Goal: Transaction & Acquisition: Book appointment/travel/reservation

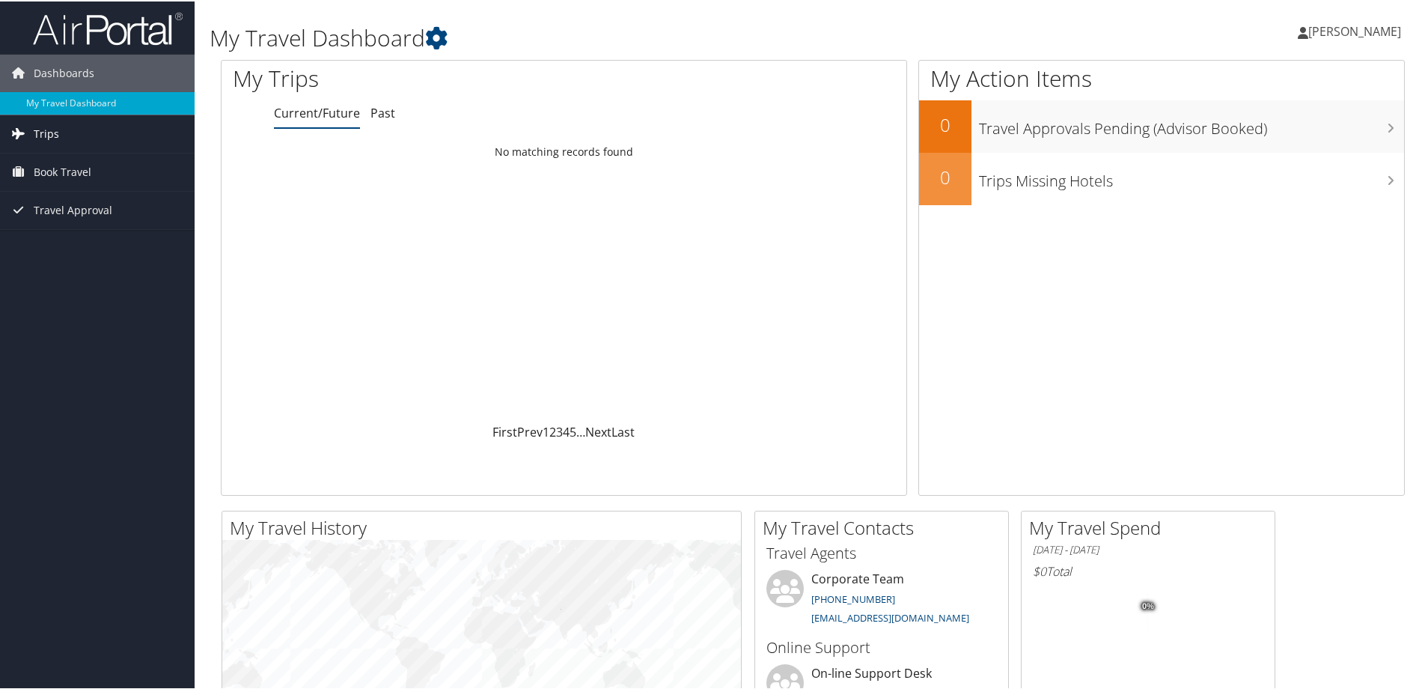
click at [39, 138] on span "Trips" at bounding box center [46, 132] width 25 height 37
click at [112, 164] on link "Current/Future Trips" at bounding box center [97, 162] width 195 height 22
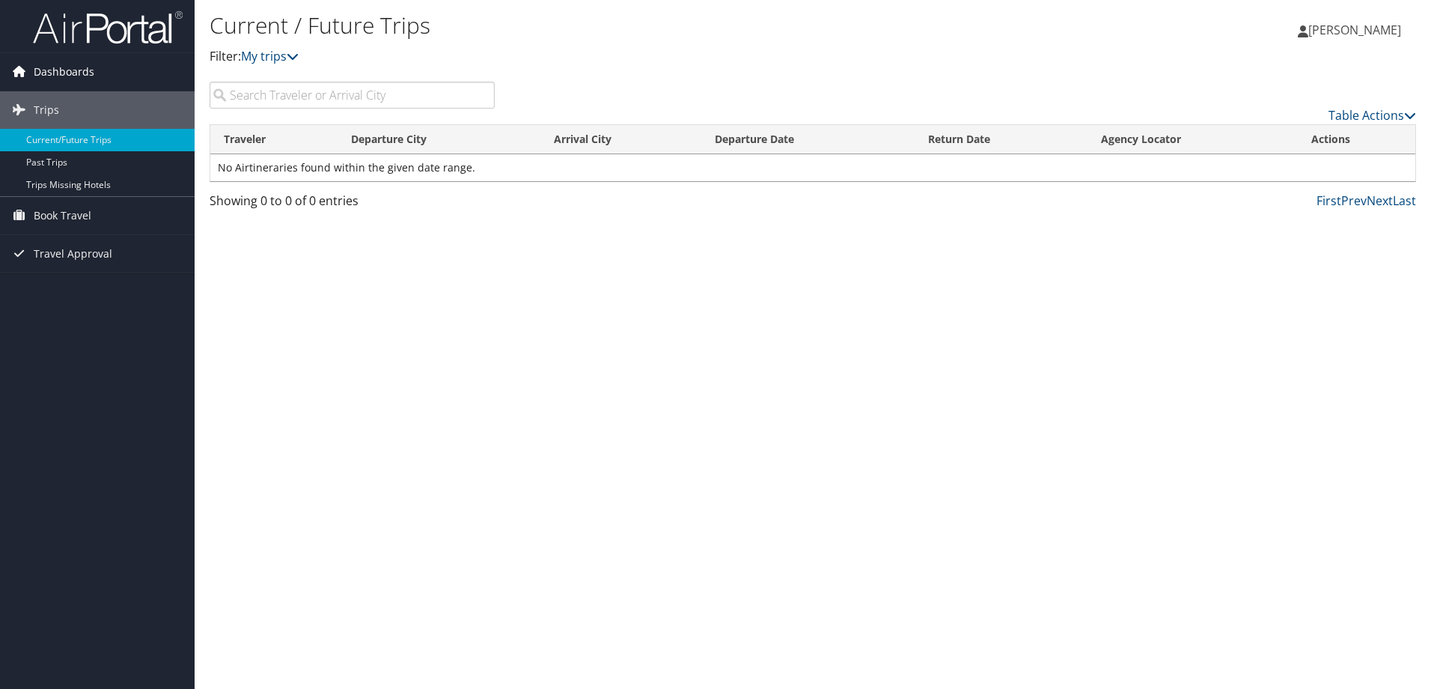
click at [48, 66] on span "Dashboards" at bounding box center [64, 71] width 61 height 37
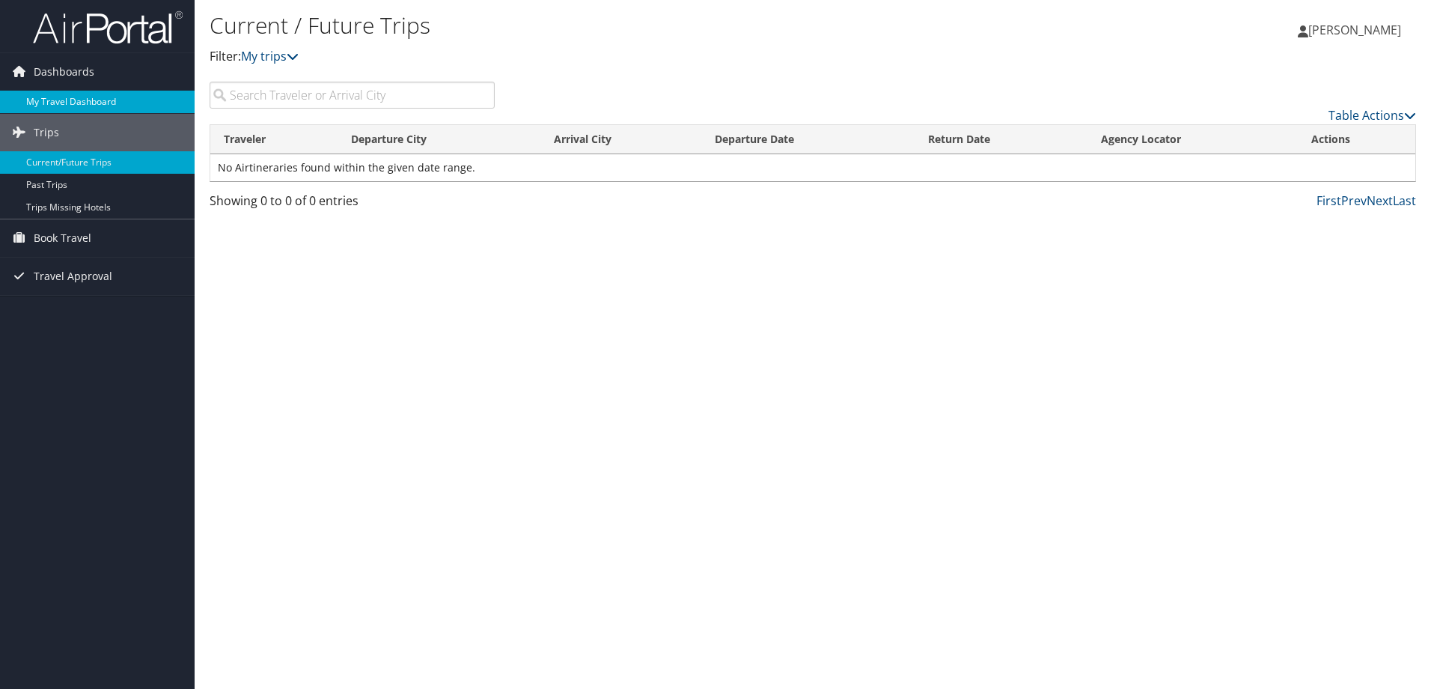
click at [48, 99] on link "My Travel Dashboard" at bounding box center [97, 102] width 195 height 22
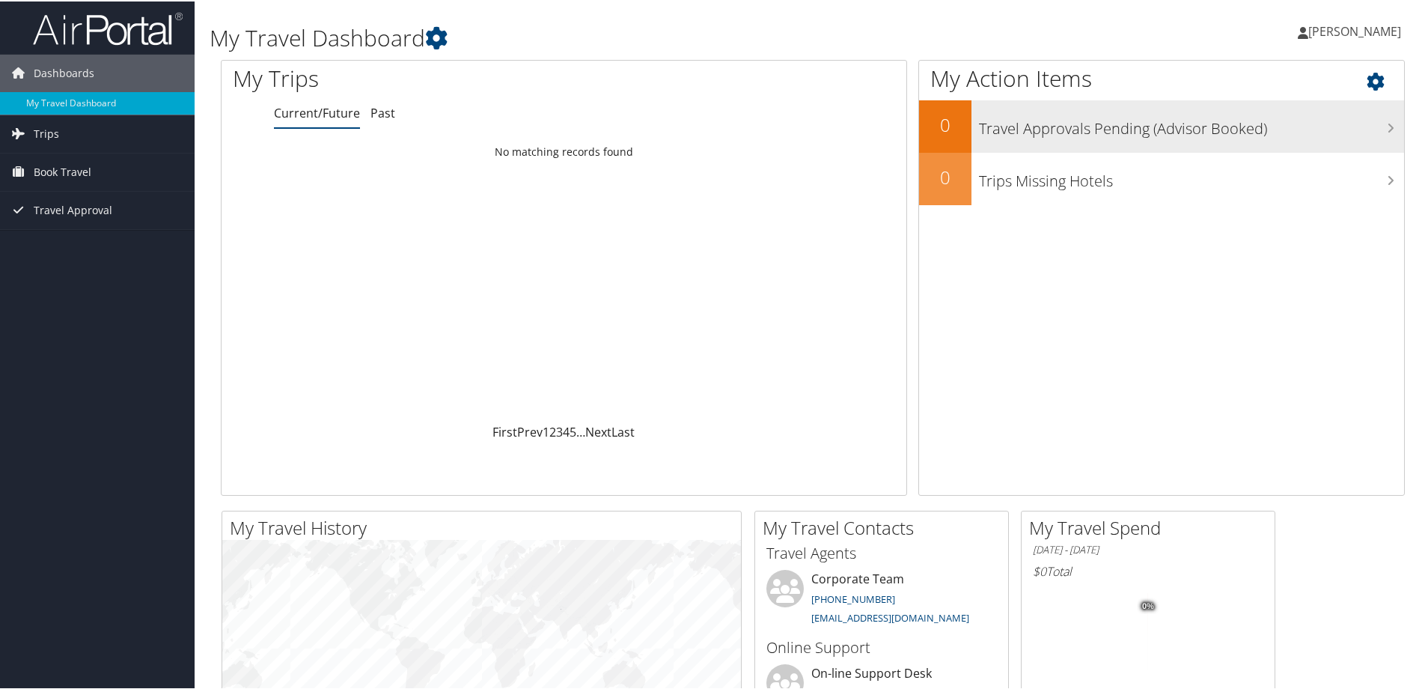
click at [1362, 128] on h3 "Travel Approvals Pending (Advisor Booked)" at bounding box center [1191, 123] width 425 height 28
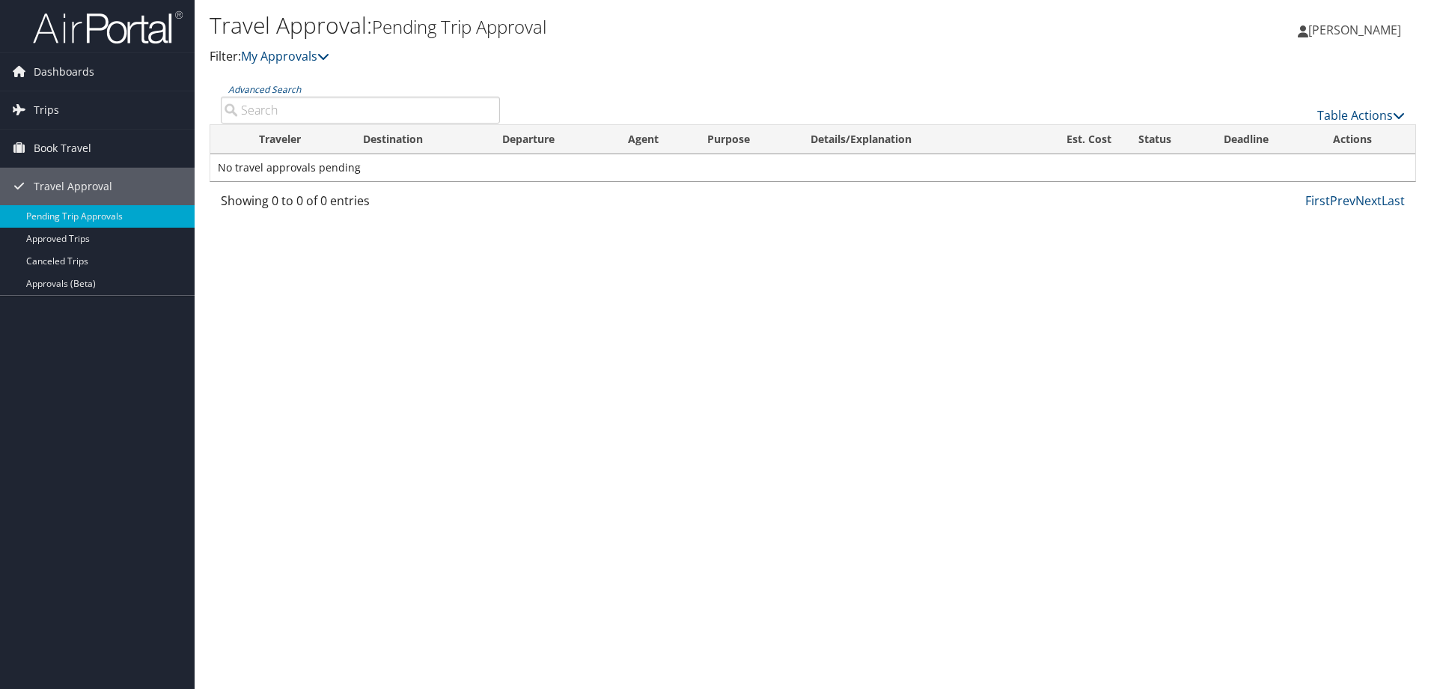
click at [278, 168] on td "No travel approvals pending" at bounding box center [812, 167] width 1205 height 27
click at [275, 88] on link "Advanced Search" at bounding box center [264, 89] width 73 height 13
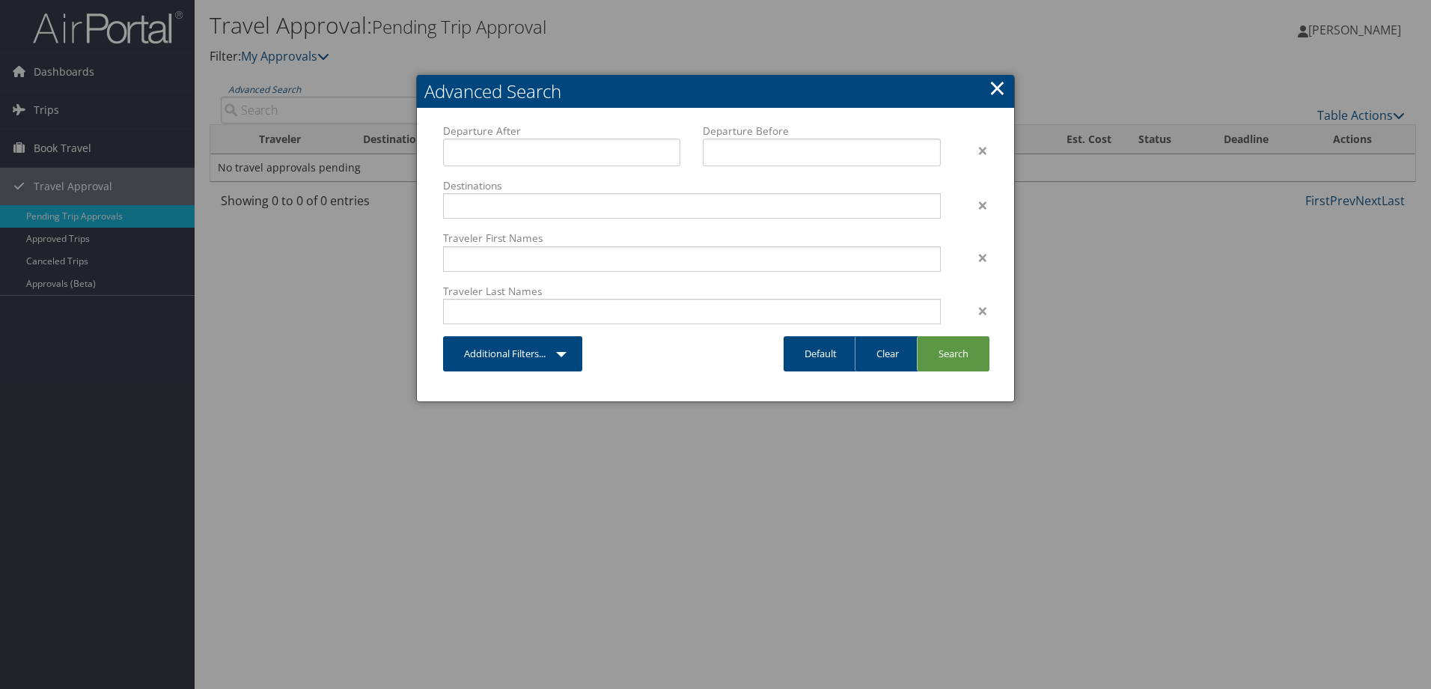
click at [999, 84] on link "×" at bounding box center [997, 88] width 17 height 30
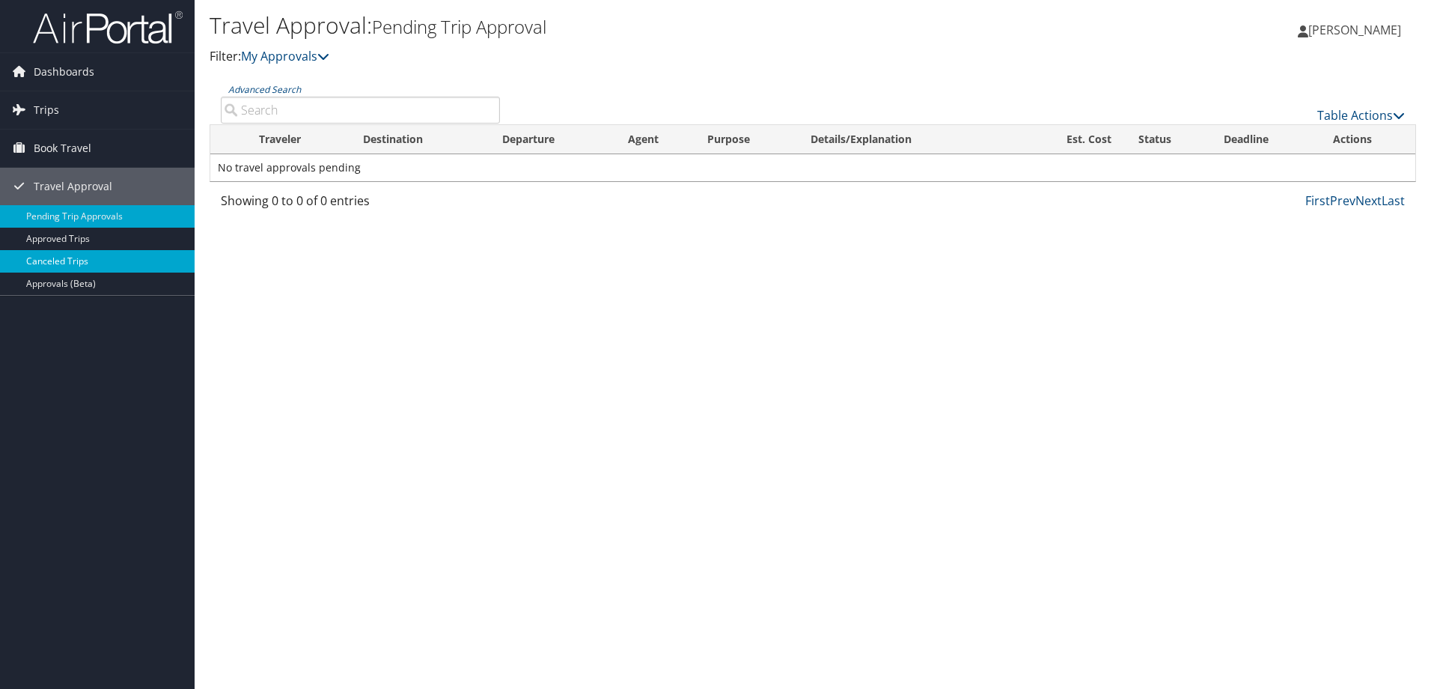
click at [46, 263] on link "Canceled Trips" at bounding box center [97, 261] width 195 height 22
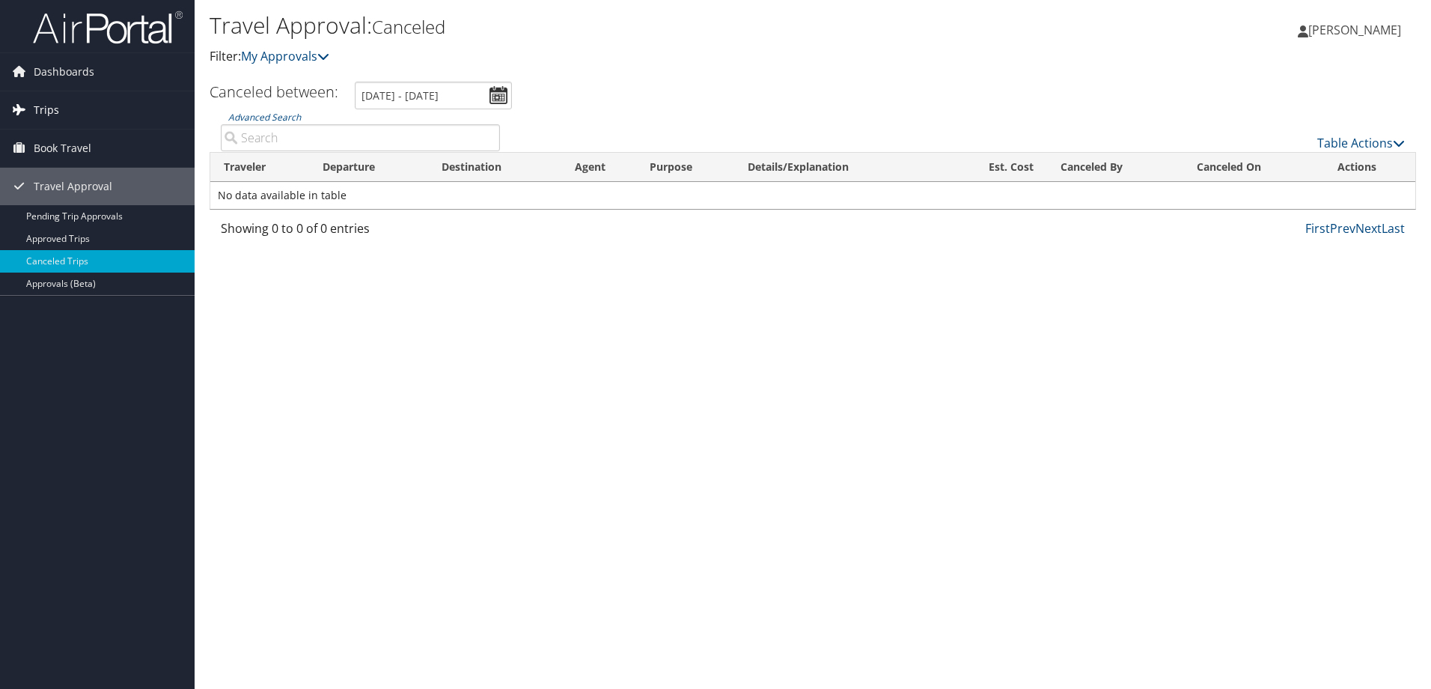
click at [49, 108] on span "Trips" at bounding box center [46, 109] width 25 height 37
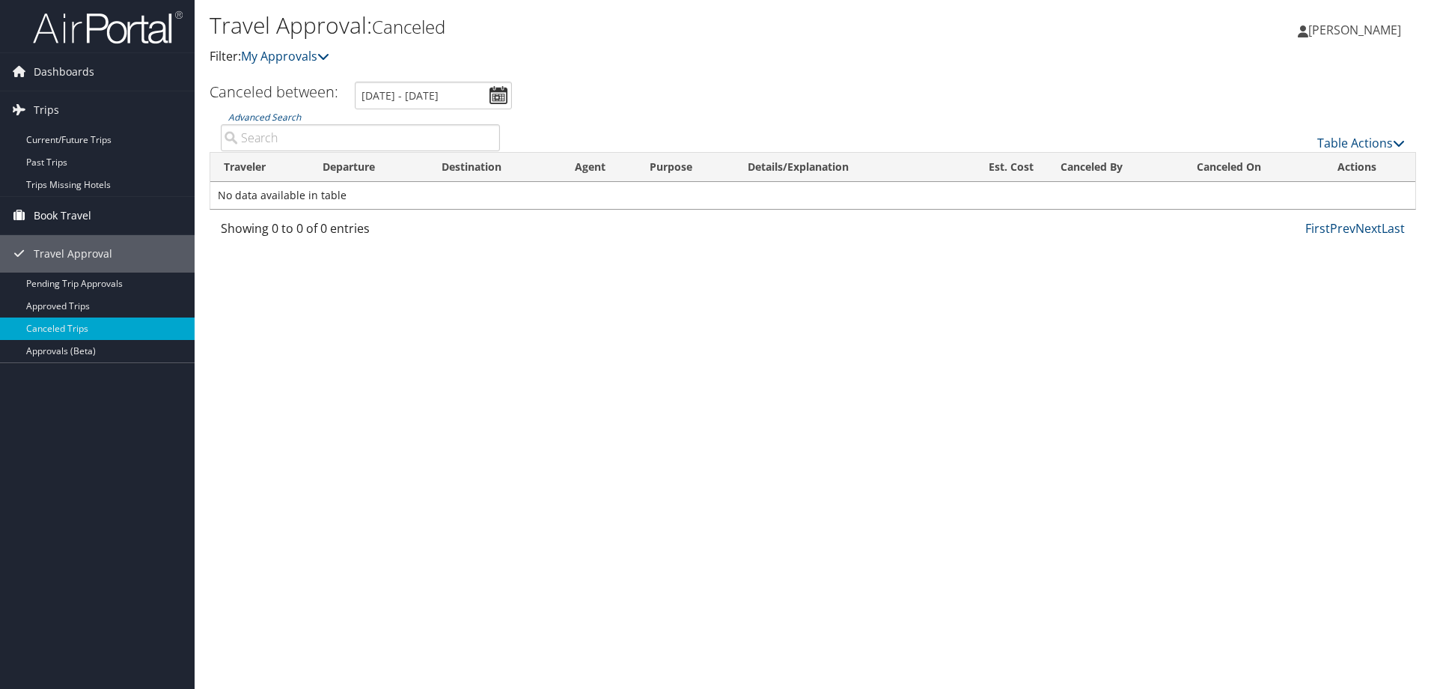
click at [59, 215] on span "Book Travel" at bounding box center [63, 215] width 58 height 37
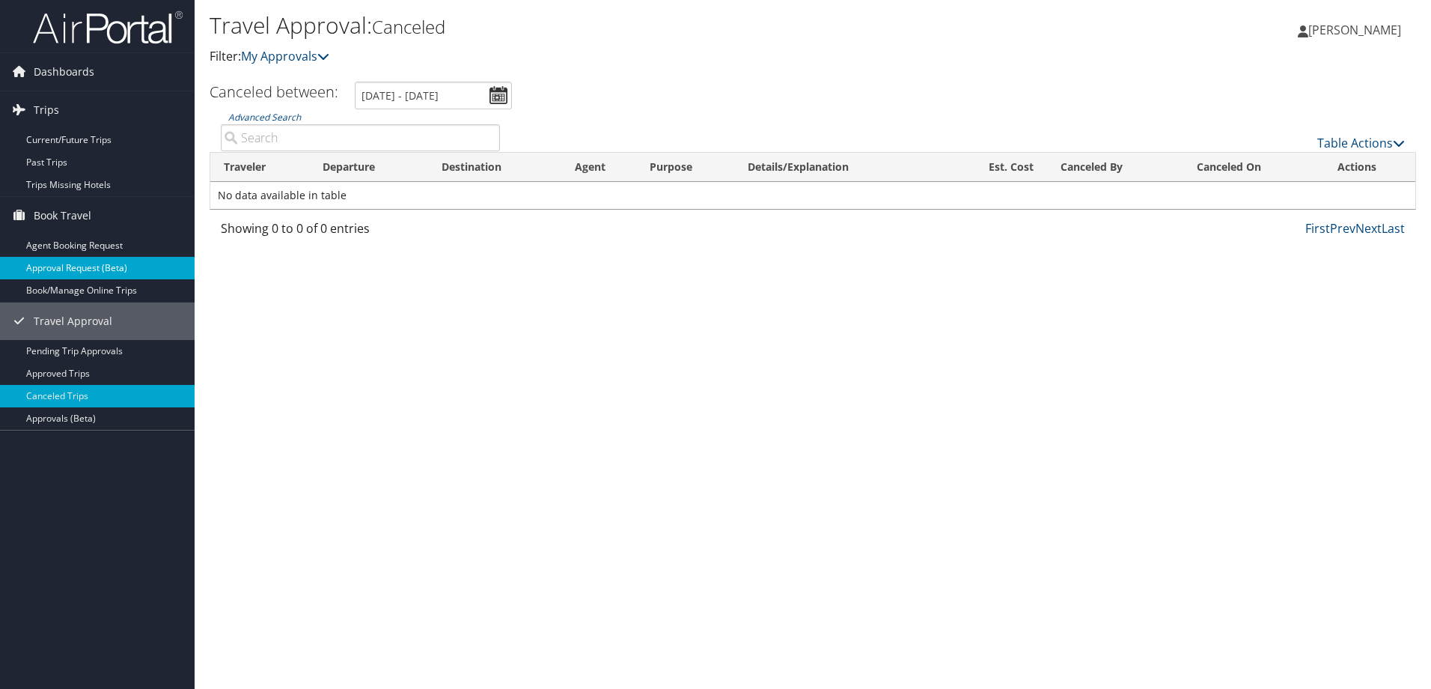
click at [86, 263] on link "Approval Request (Beta)" at bounding box center [97, 268] width 195 height 22
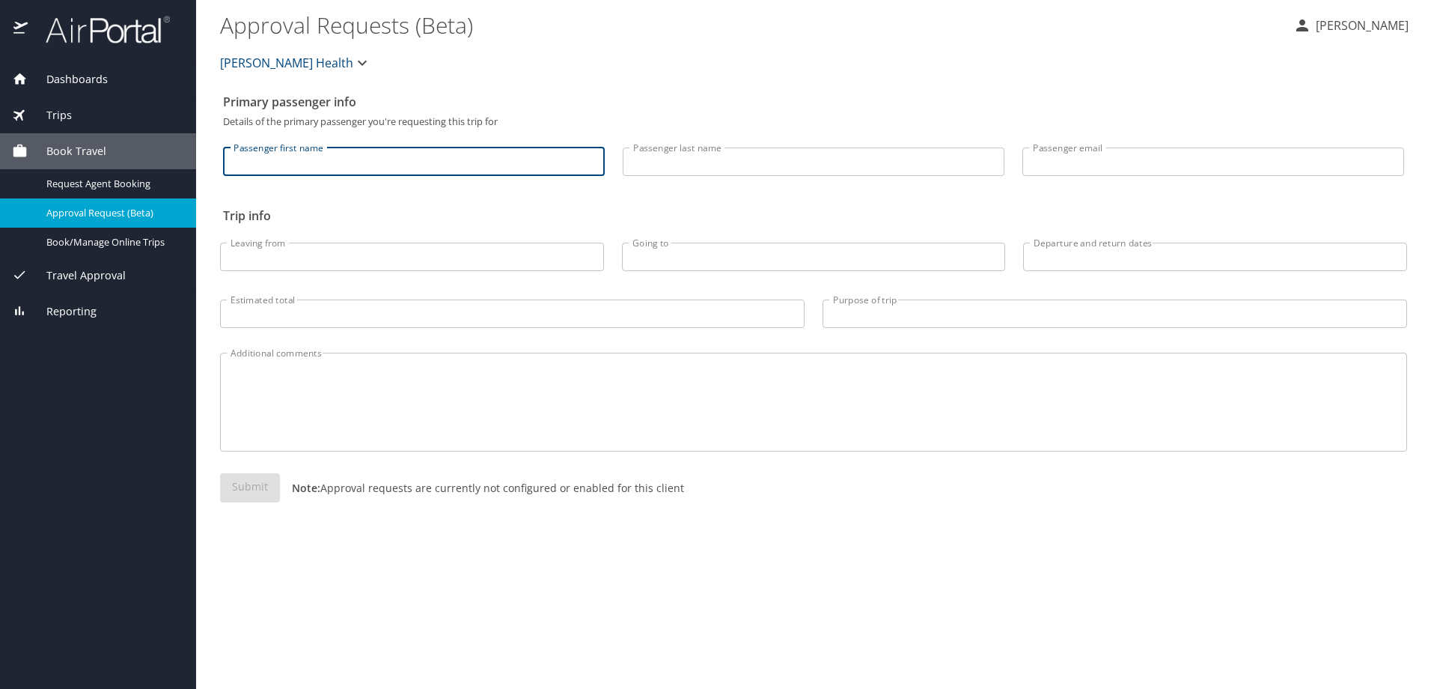
drag, startPoint x: 335, startPoint y: 164, endPoint x: 336, endPoint y: 141, distance: 22.5
click at [335, 164] on input "Passenger first name" at bounding box center [414, 161] width 382 height 28
type input "[PERSON_NAME]"
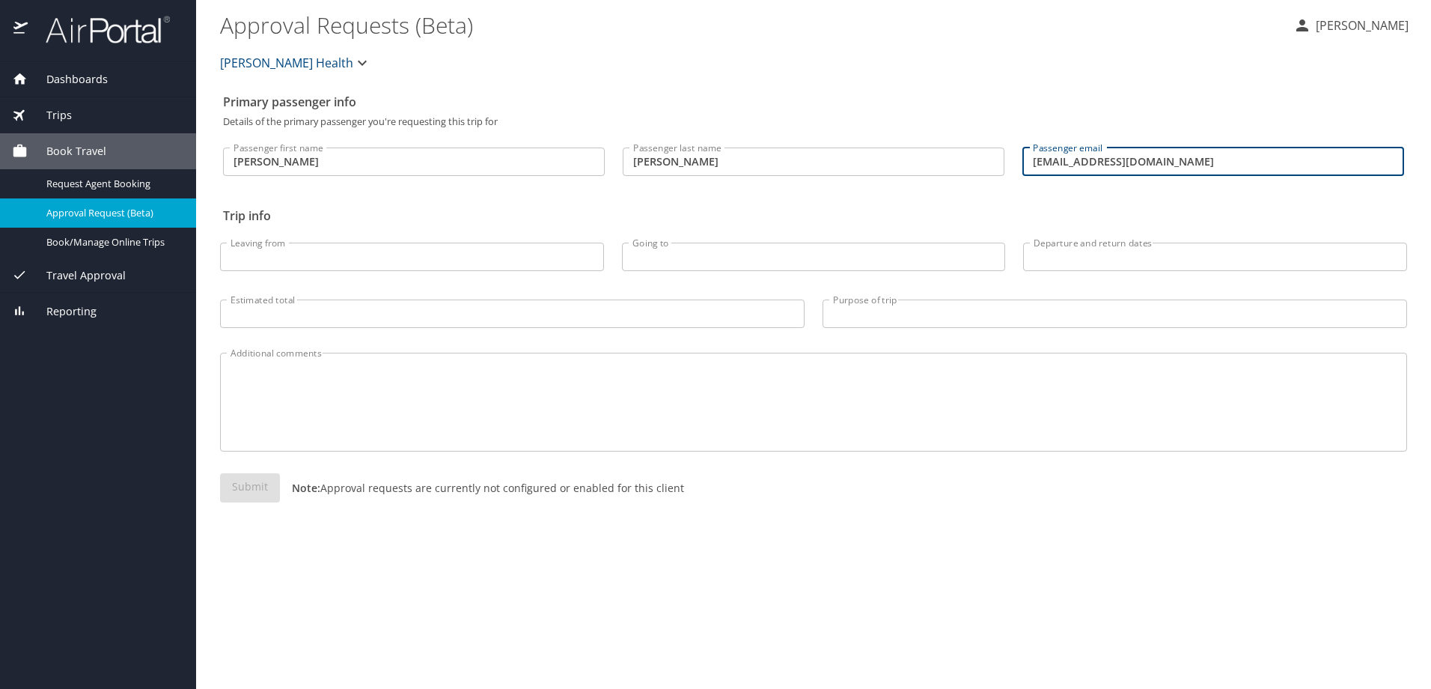
drag, startPoint x: 1194, startPoint y: 163, endPoint x: 1034, endPoint y: 159, distance: 159.5
click at [1034, 159] on input "[EMAIL_ADDRESS][DOMAIN_NAME]" at bounding box center [1213, 161] width 382 height 28
type input "[EMAIL_ADDRESS][DOMAIN_NAME]"
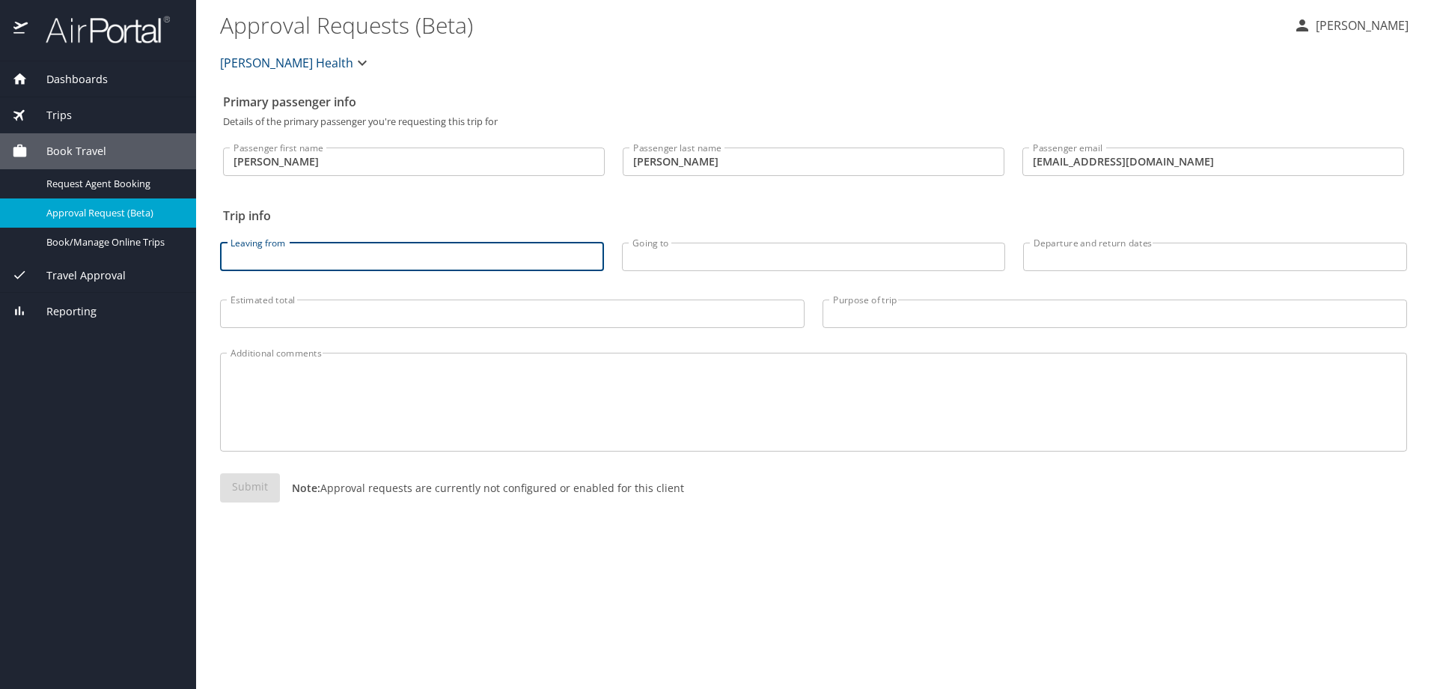
click at [436, 253] on input "Leaving from" at bounding box center [412, 256] width 384 height 28
type input "DTW"
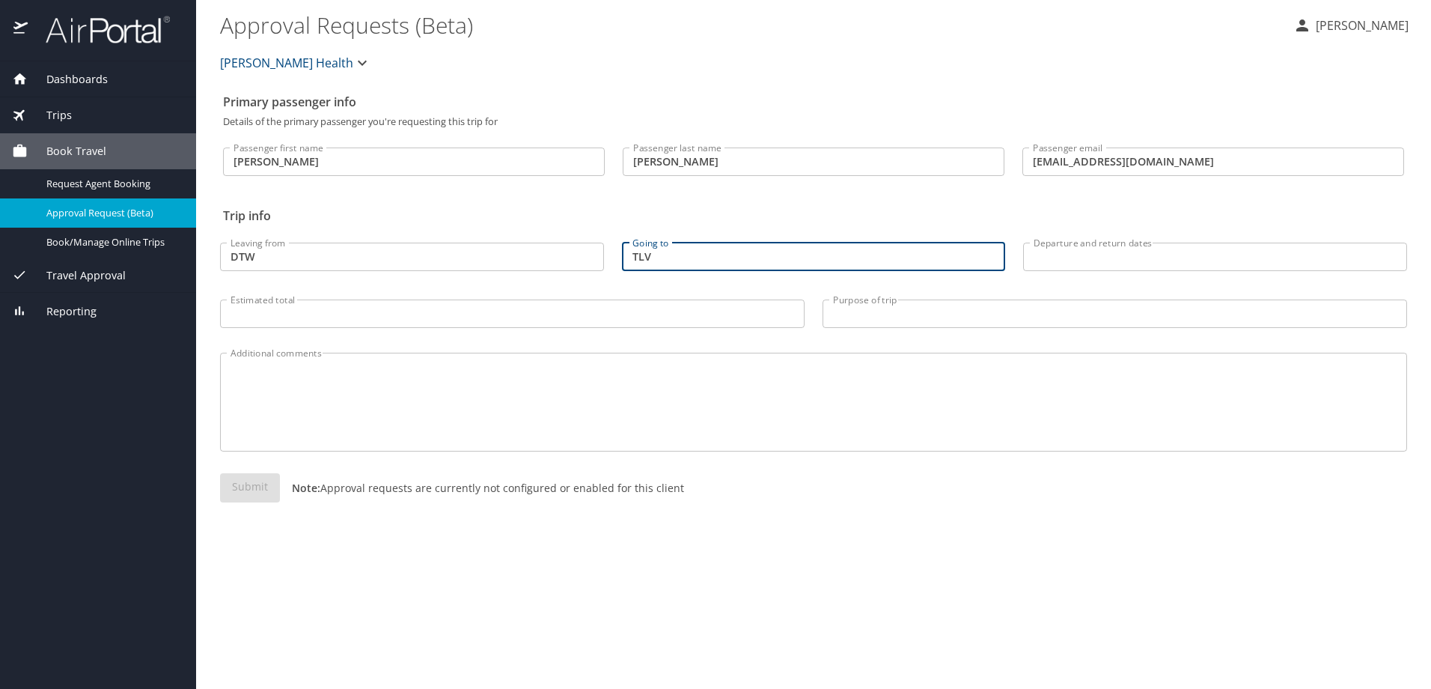
click at [1149, 261] on input "Departure and return dates" at bounding box center [1215, 256] width 384 height 28
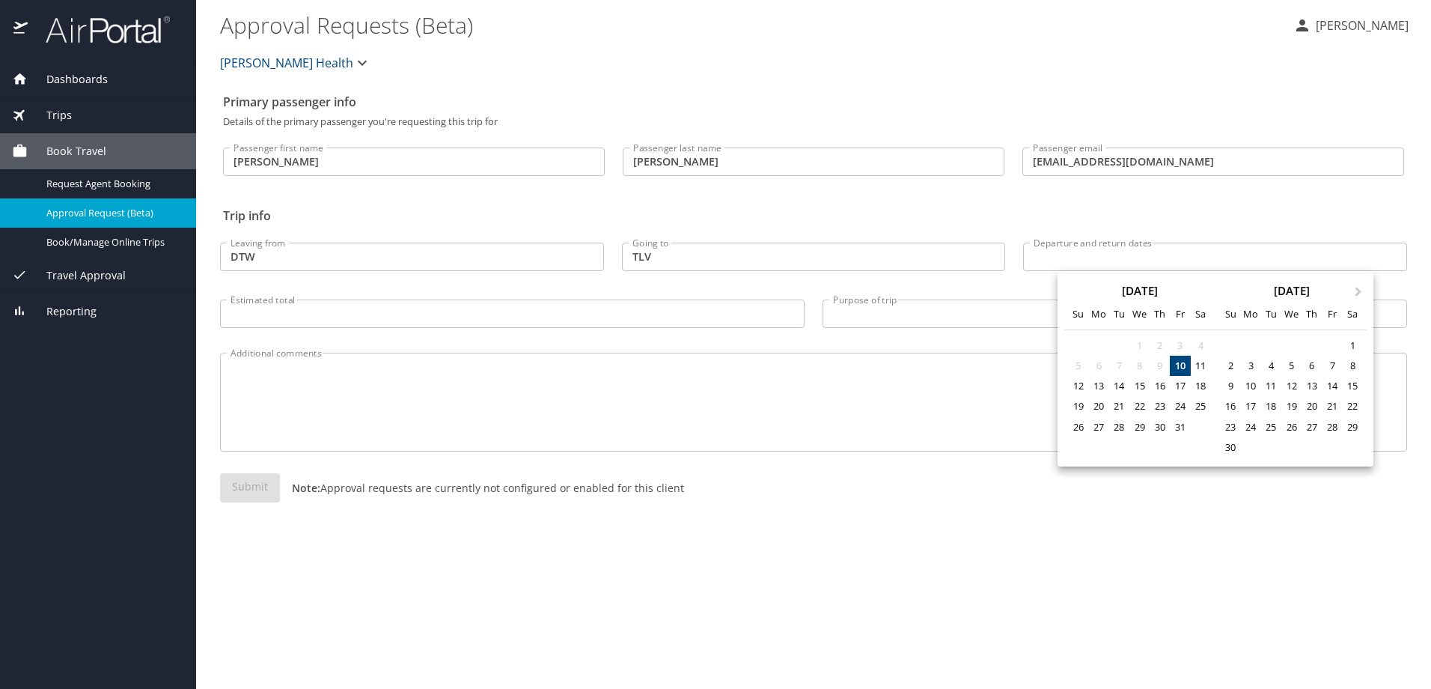
click at [703, 260] on div at bounding box center [715, 344] width 1431 height 689
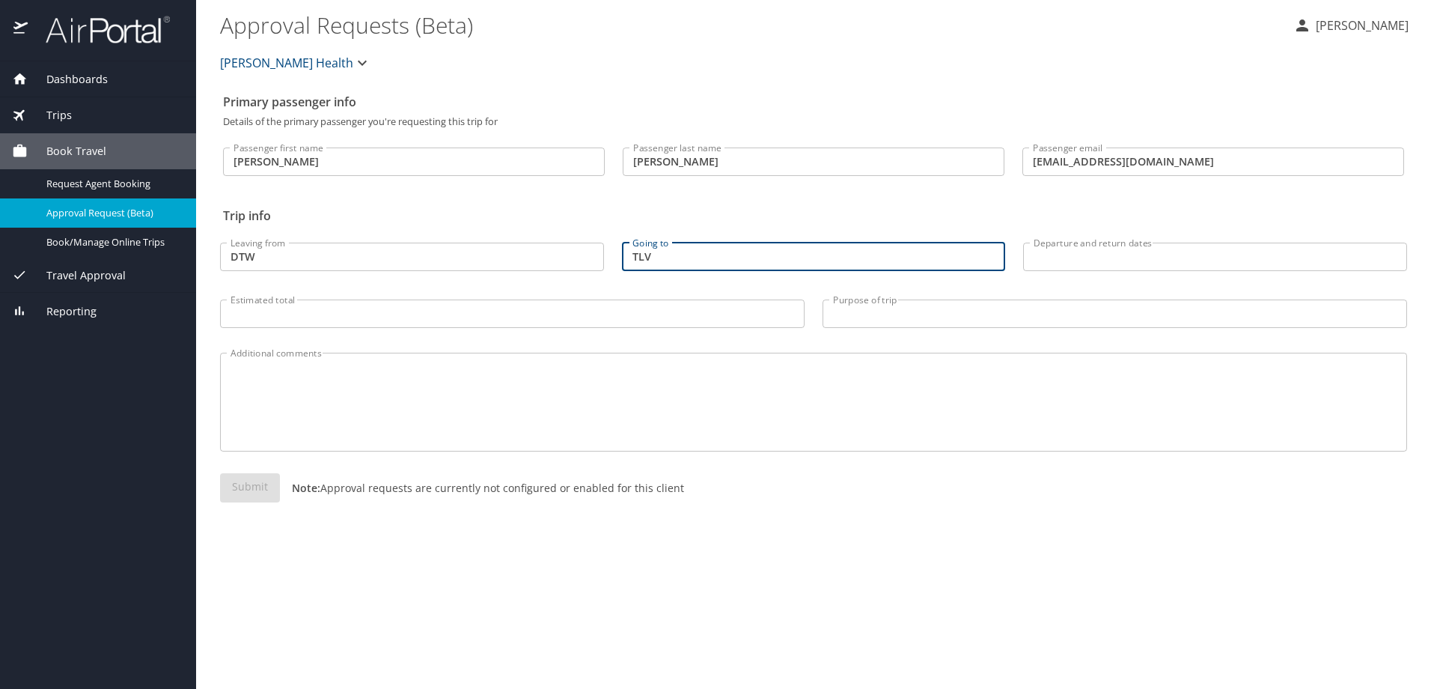
click at [658, 260] on input "TLV" at bounding box center [814, 256] width 384 height 28
drag, startPoint x: 665, startPoint y: 260, endPoint x: 625, endPoint y: 263, distance: 39.8
click at [625, 263] on input "TLV" at bounding box center [814, 256] width 384 height 28
drag, startPoint x: 699, startPoint y: 254, endPoint x: 595, endPoint y: 257, distance: 104.1
click at [595, 257] on div "Leaving from DTW Leaving from Going to [GEOGRAPHIC_DATA] Going to Departure and…" at bounding box center [813, 281] width 1205 height 119
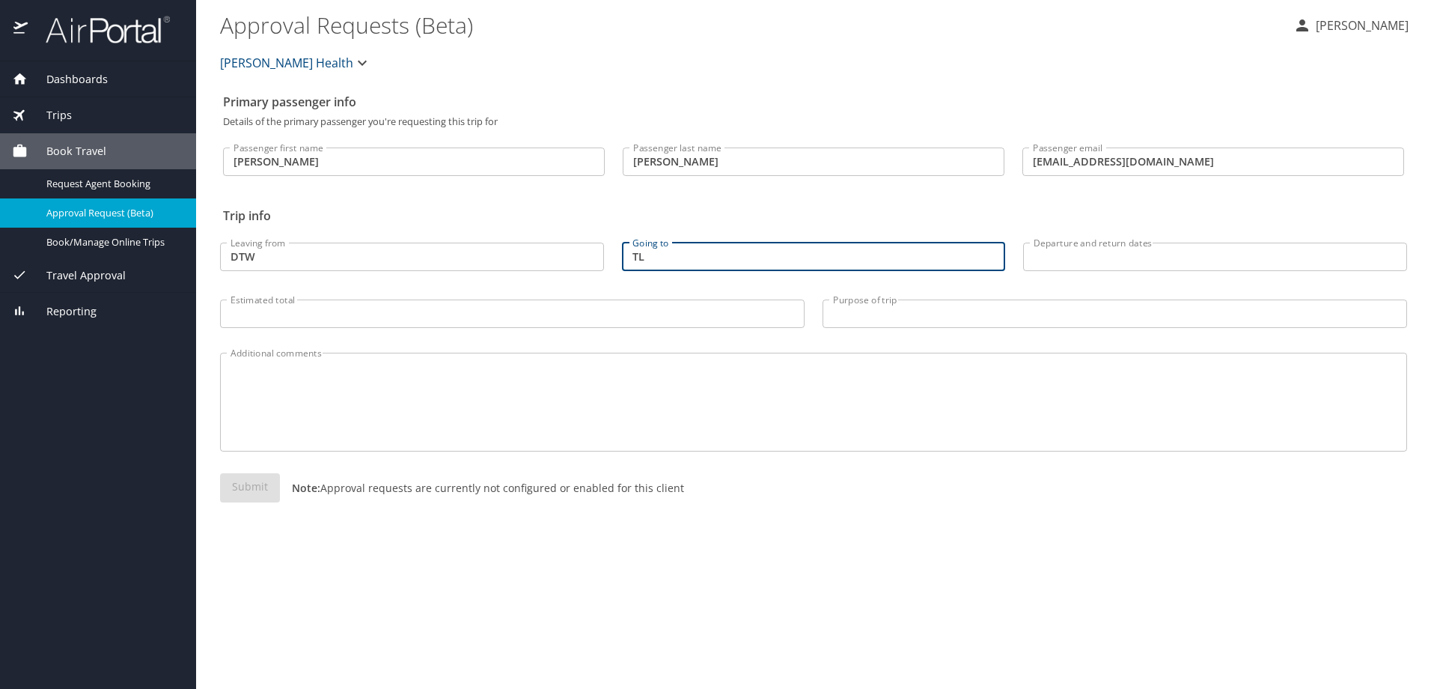
type input "TLV"
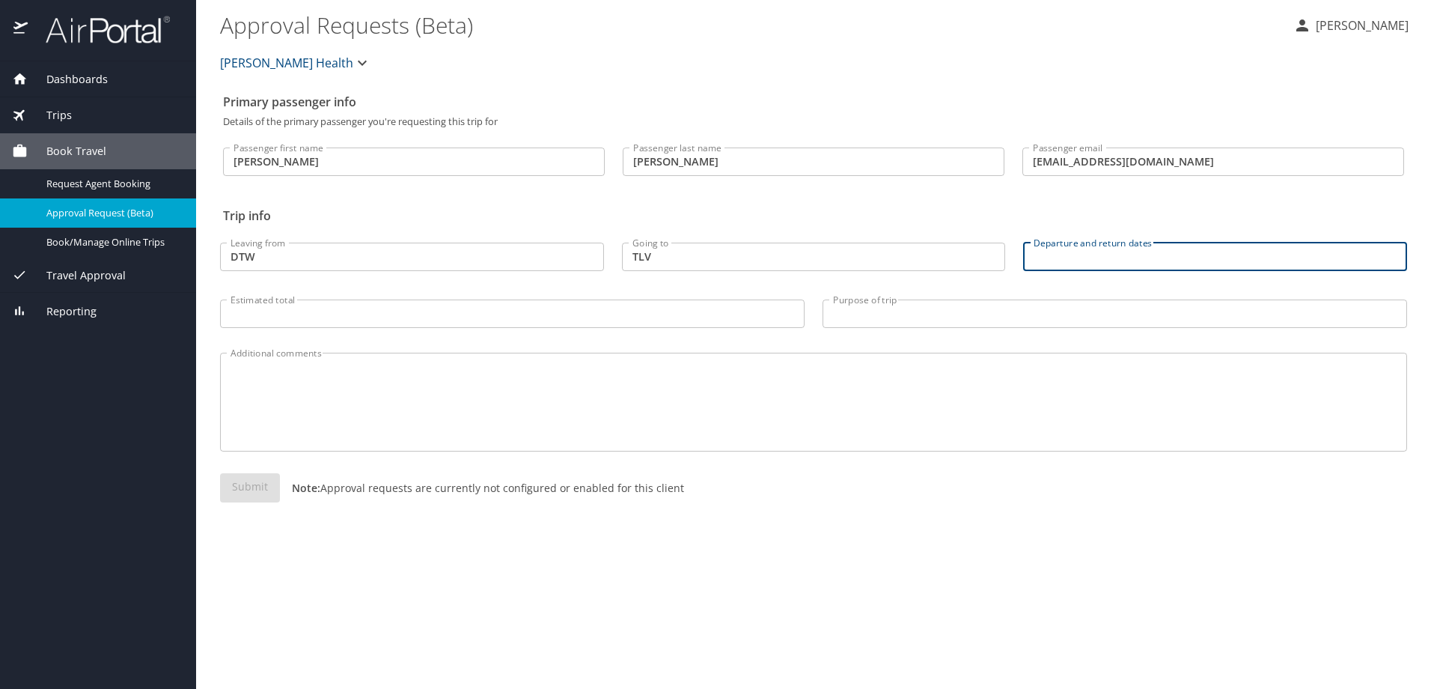
click at [1156, 261] on input "Departure and return dates" at bounding box center [1215, 256] width 384 height 28
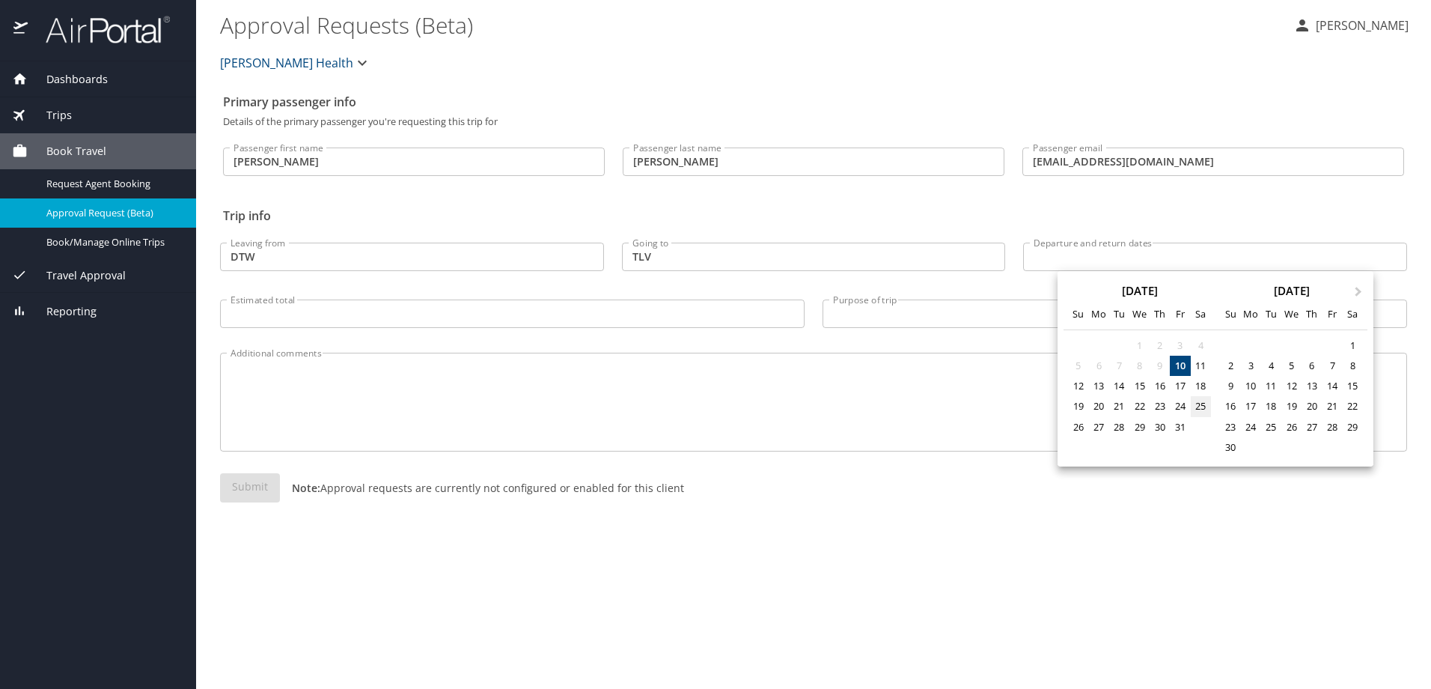
click at [1206, 405] on div "25" at bounding box center [1201, 406] width 20 height 20
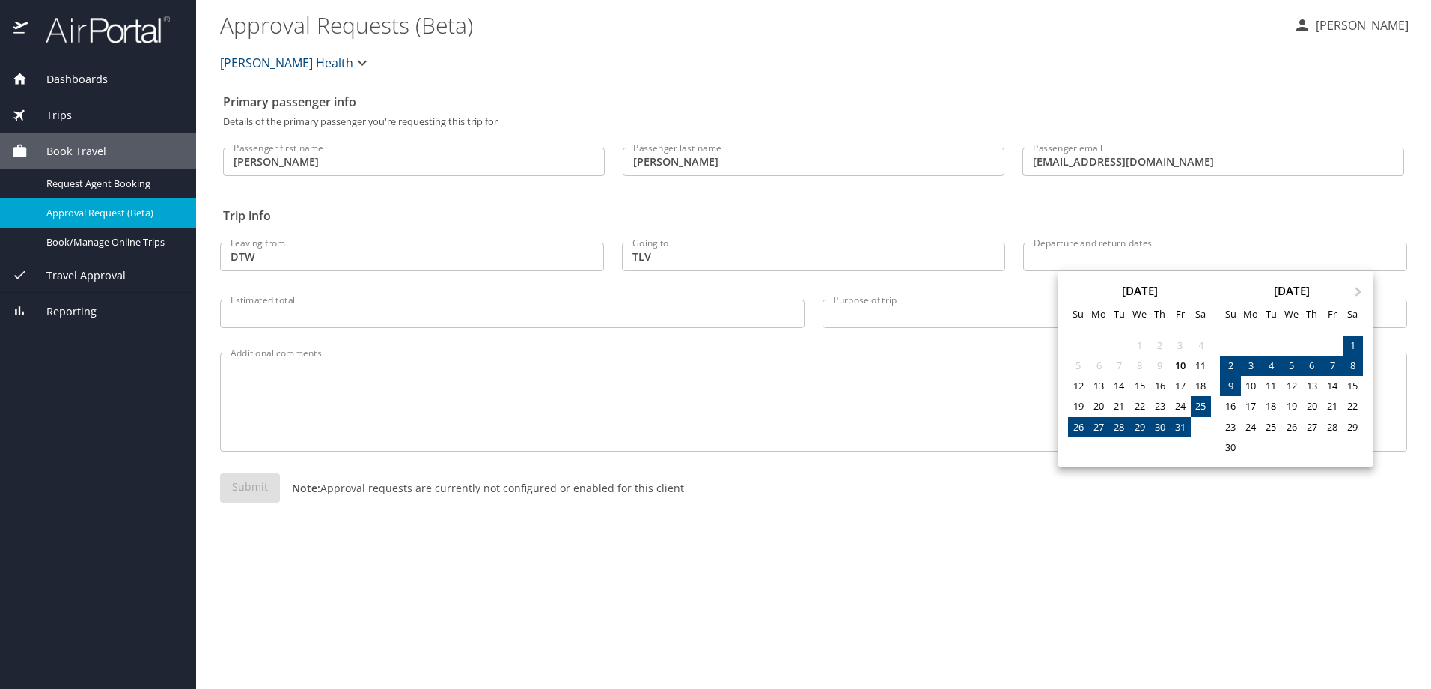
click at [1233, 382] on div "9" at bounding box center [1230, 386] width 20 height 20
type input "[DATE] 🠦 [DATE]"
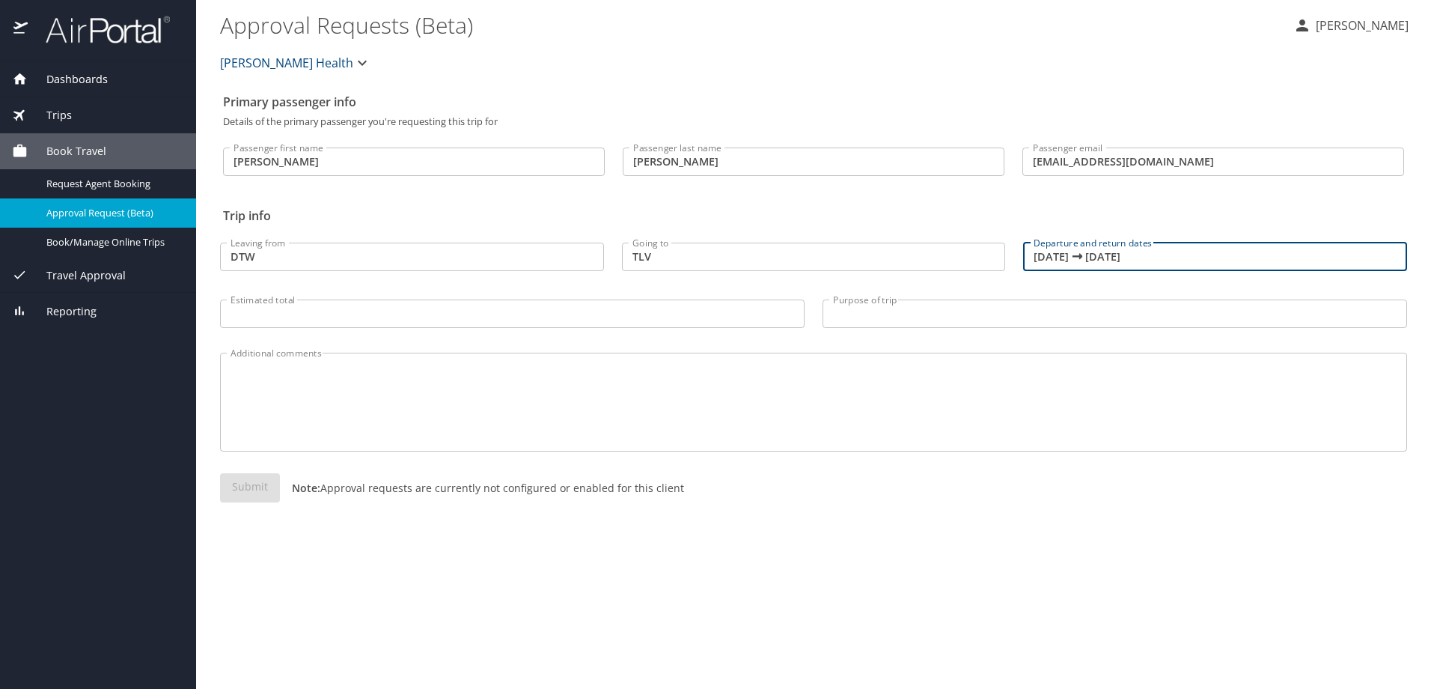
click at [443, 310] on input "Estimated total" at bounding box center [512, 313] width 584 height 28
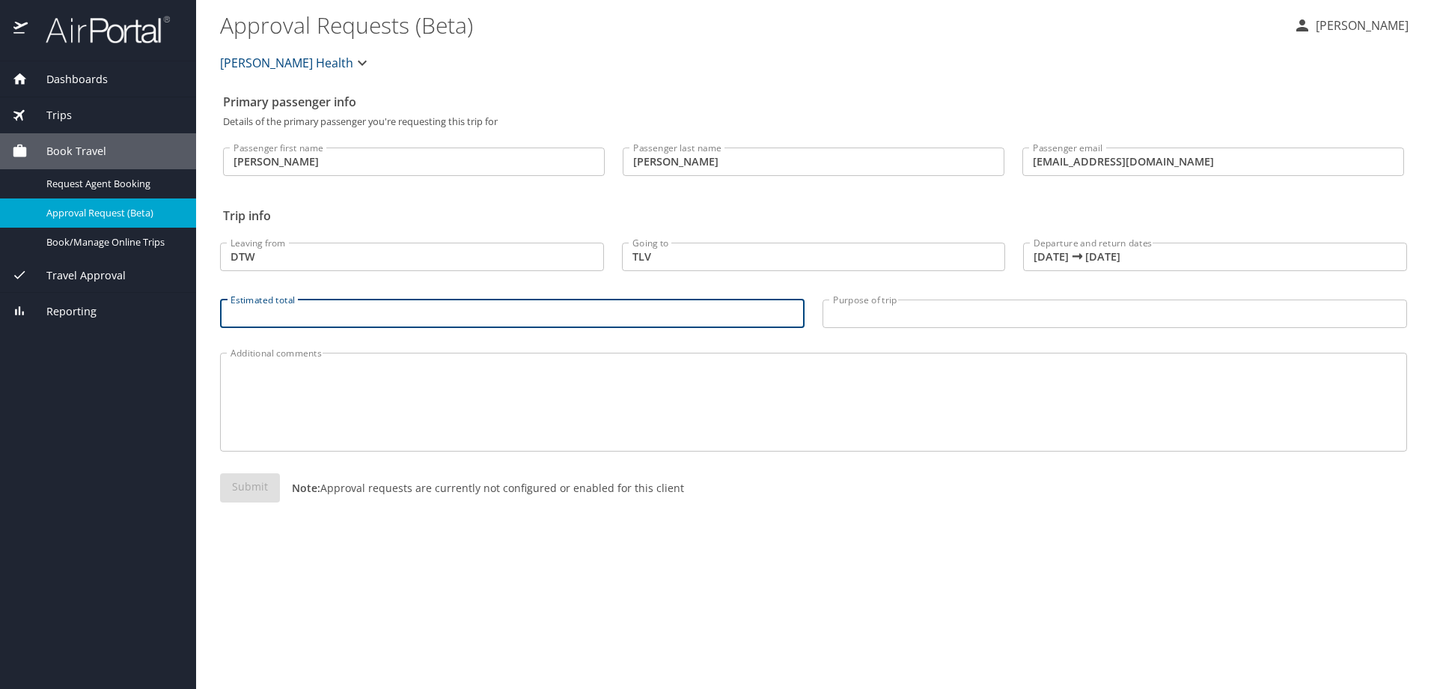
click at [898, 308] on input "Purpose of trip" at bounding box center [1114, 313] width 584 height 28
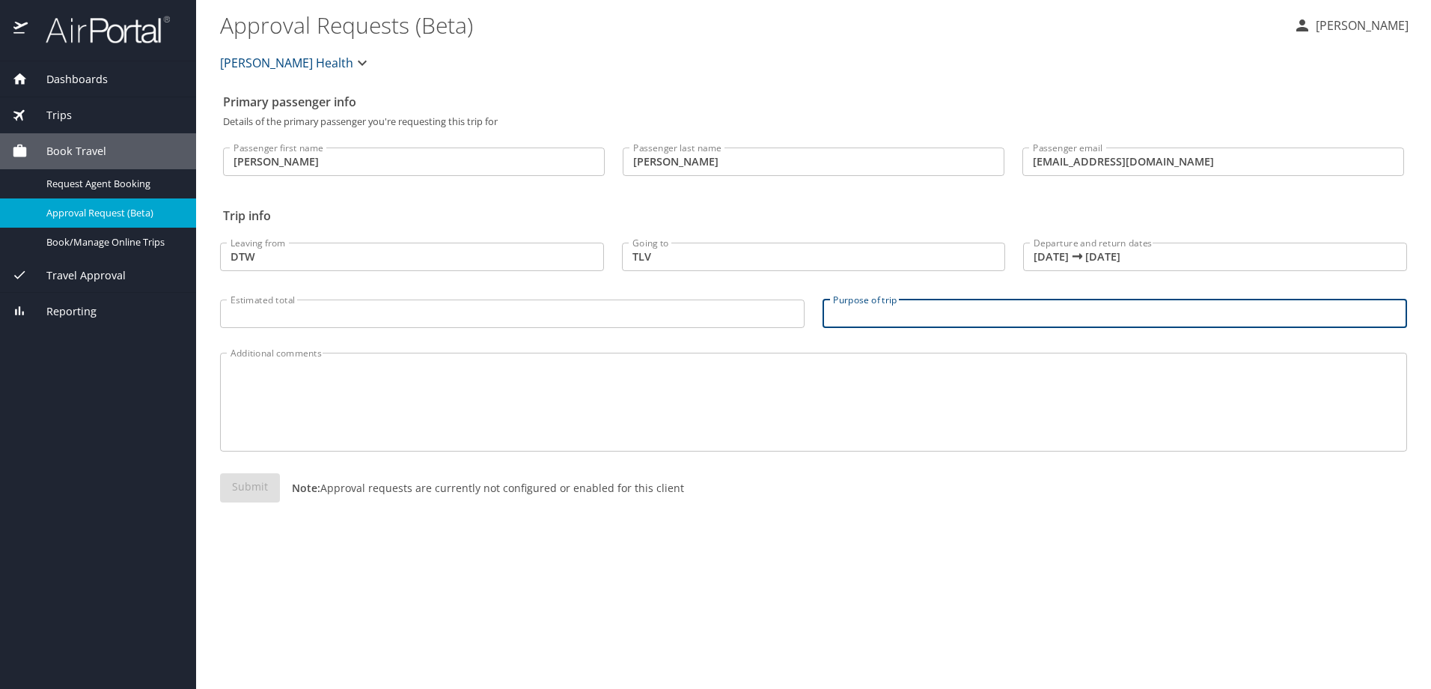
click at [243, 370] on div "Additional comments" at bounding box center [813, 401] width 1187 height 99
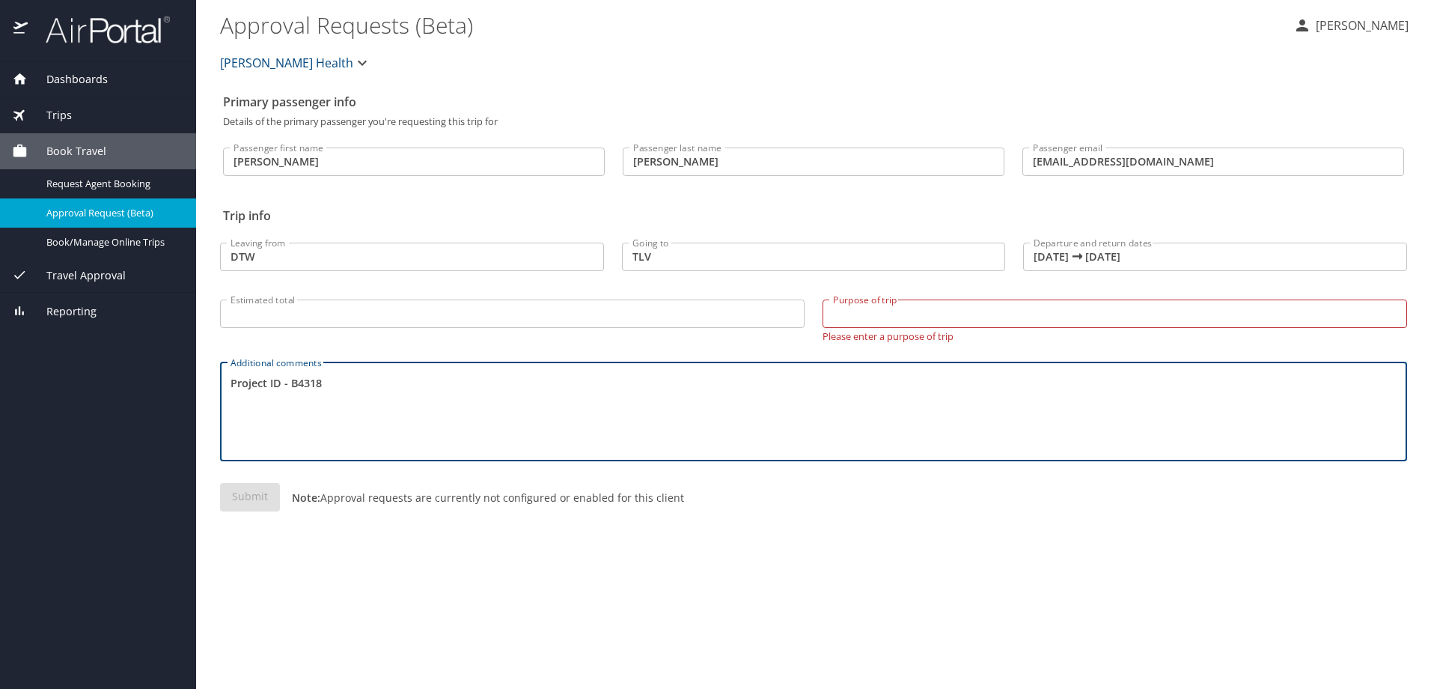
type textarea "Project ID - B4318"
click at [891, 314] on input "Purpose of trip" at bounding box center [1114, 313] width 584 height 28
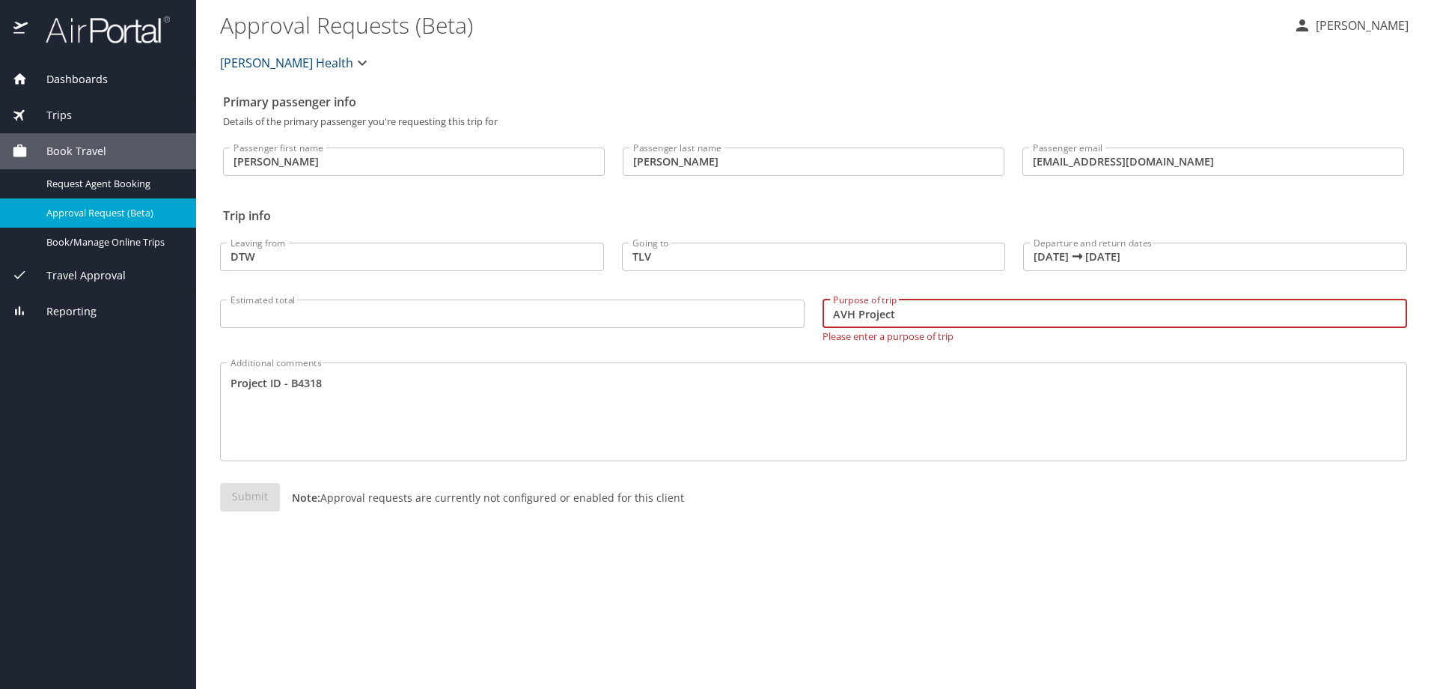
type input "AVH Project"
click at [872, 397] on textarea "Project ID - B4318" at bounding box center [814, 411] width 1166 height 71
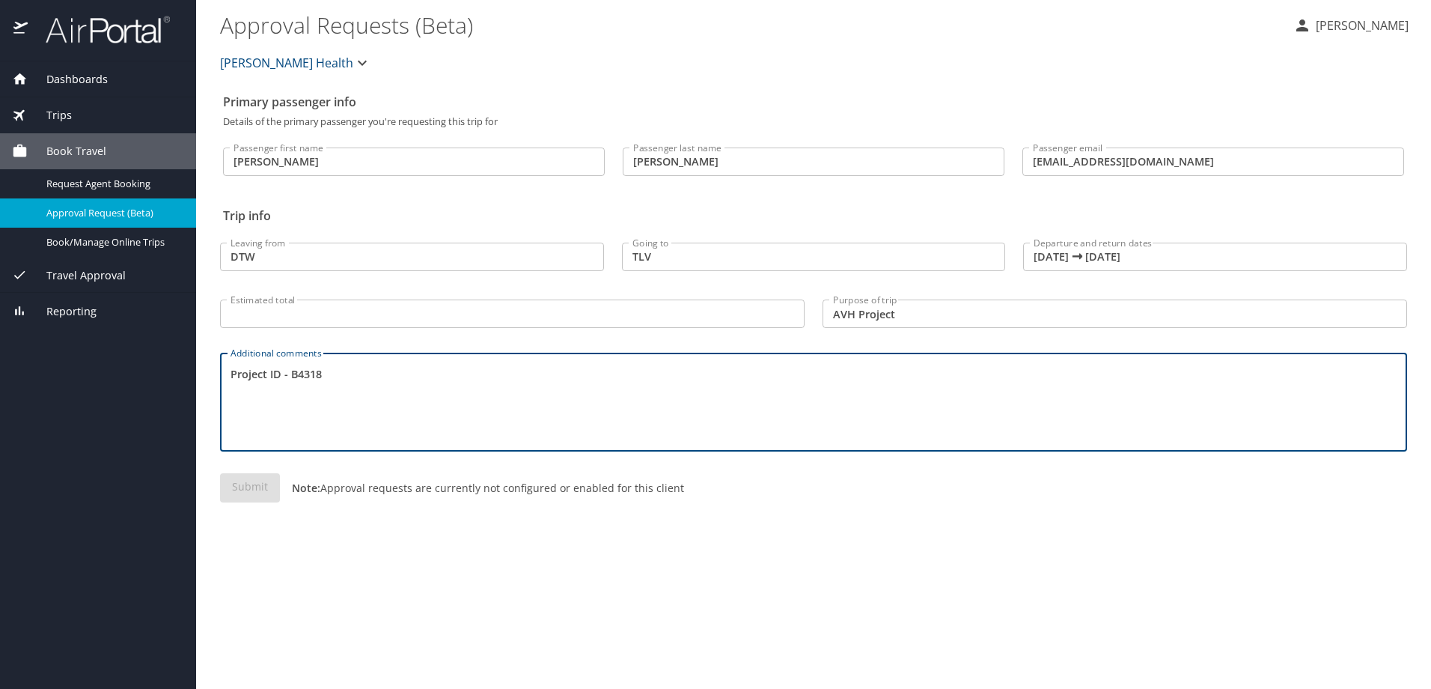
click at [429, 308] on input "Estimated total" at bounding box center [512, 313] width 584 height 28
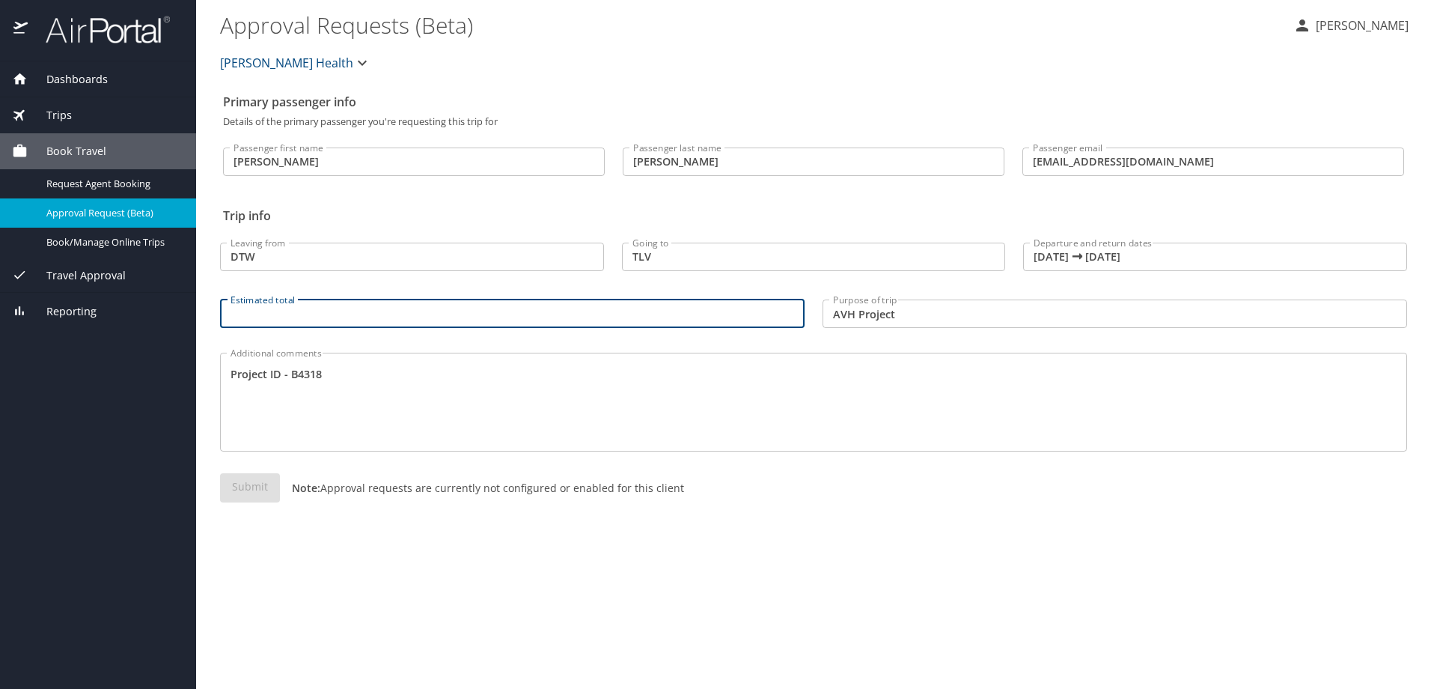
click at [352, 369] on textarea "Project ID - B4318" at bounding box center [814, 402] width 1166 height 71
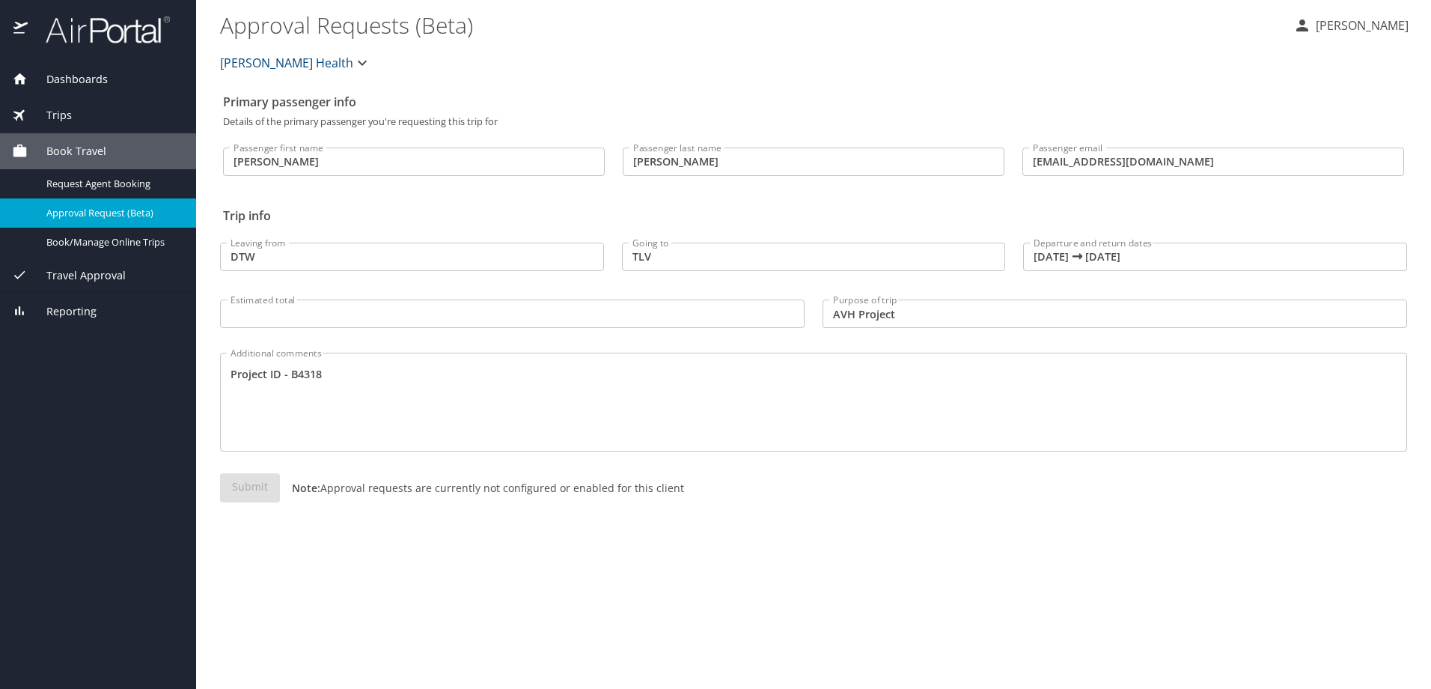
click at [1143, 196] on div "Passenger first name Shelia Passenger first name Passenger last name Griffin Pa…" at bounding box center [813, 163] width 1181 height 74
click at [364, 468] on div "Submit Note: Approval requests are currently not configured or enabled for this…" at bounding box center [813, 499] width 1205 height 71
click at [709, 491] on div "Submit Note: Approval requests are currently not configured or enabled for this…" at bounding box center [813, 499] width 1187 height 53
click at [474, 73] on div "Henry Ford Health" at bounding box center [813, 63] width 1205 height 48
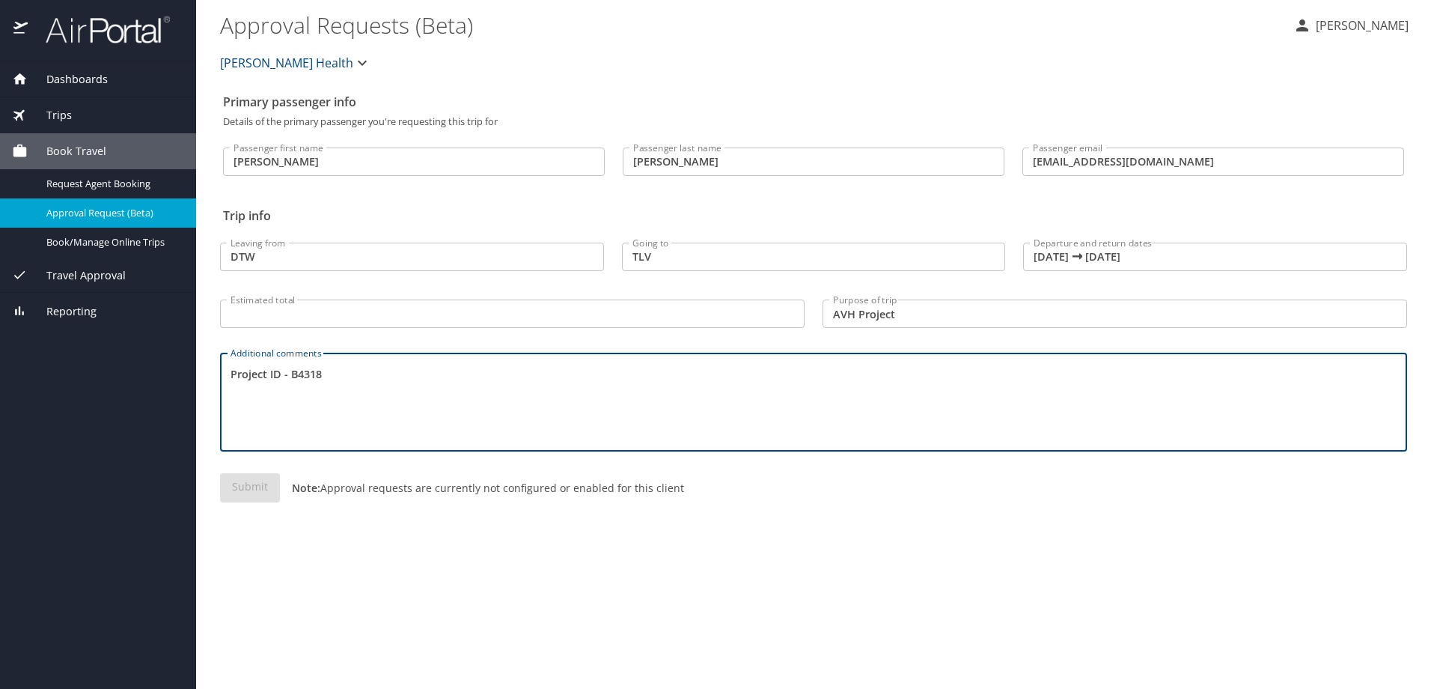
drag, startPoint x: 250, startPoint y: 356, endPoint x: 174, endPoint y: 349, distance: 76.0
click at [174, 349] on div "Dashboards My Travel Dashboard Trips Current / Future Trips Past Trips Trips Mi…" at bounding box center [715, 344] width 1431 height 689
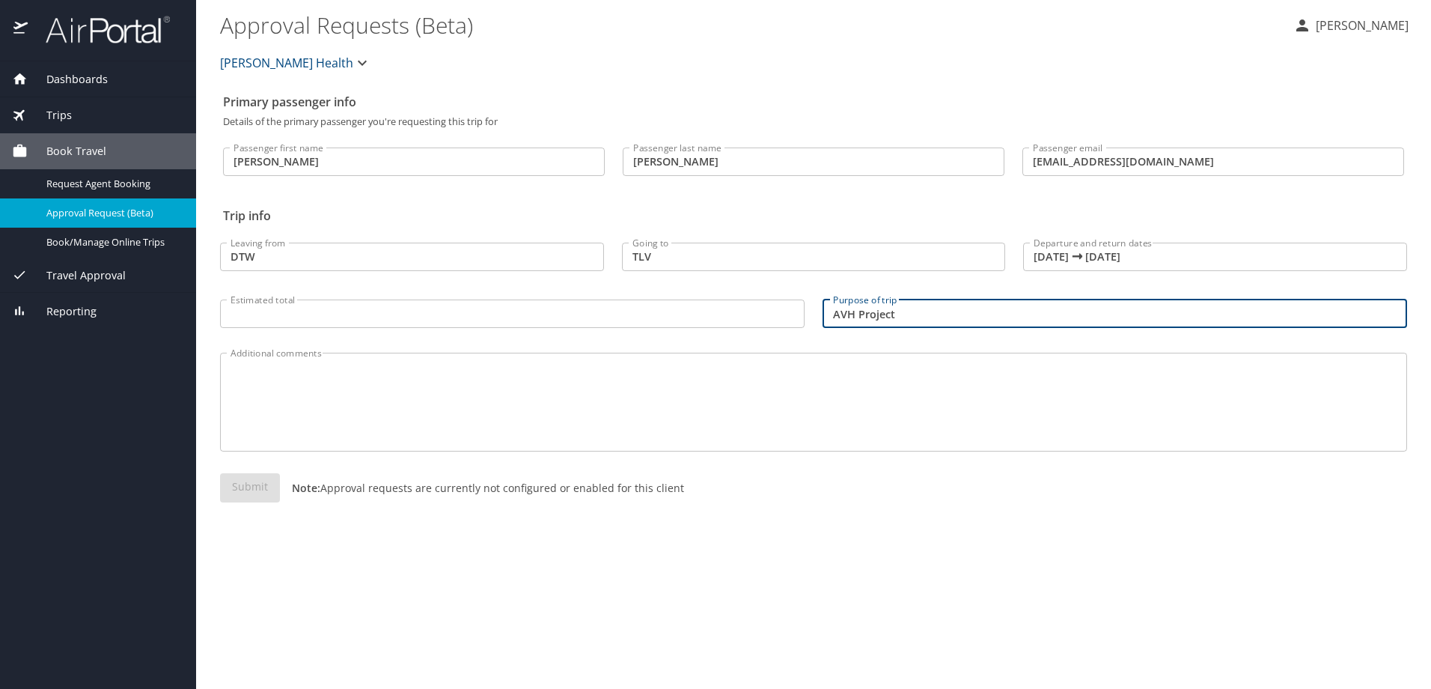
drag, startPoint x: 907, startPoint y: 317, endPoint x: 783, endPoint y: 309, distance: 124.5
click at [783, 309] on div "Leaving from DTW Leaving from Going to TLV Going to Departure and return dates …" at bounding box center [813, 281] width 1205 height 119
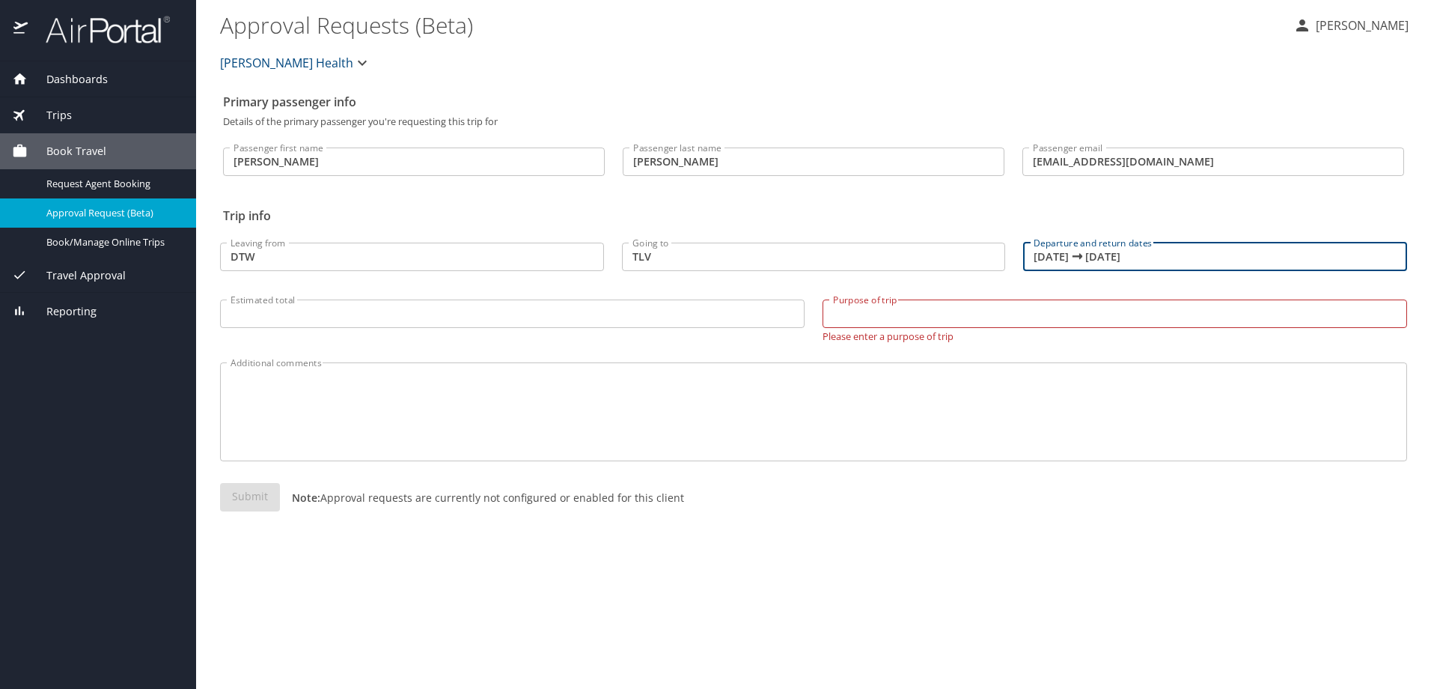
drag, startPoint x: 1188, startPoint y: 257, endPoint x: 831, endPoint y: 268, distance: 357.1
click at [831, 268] on div "Leaving from DTW Leaving from Going to TLV Going to Departure and return dates …" at bounding box center [813, 286] width 1205 height 129
type input "10/25/2025 🠦 11/09/2025"
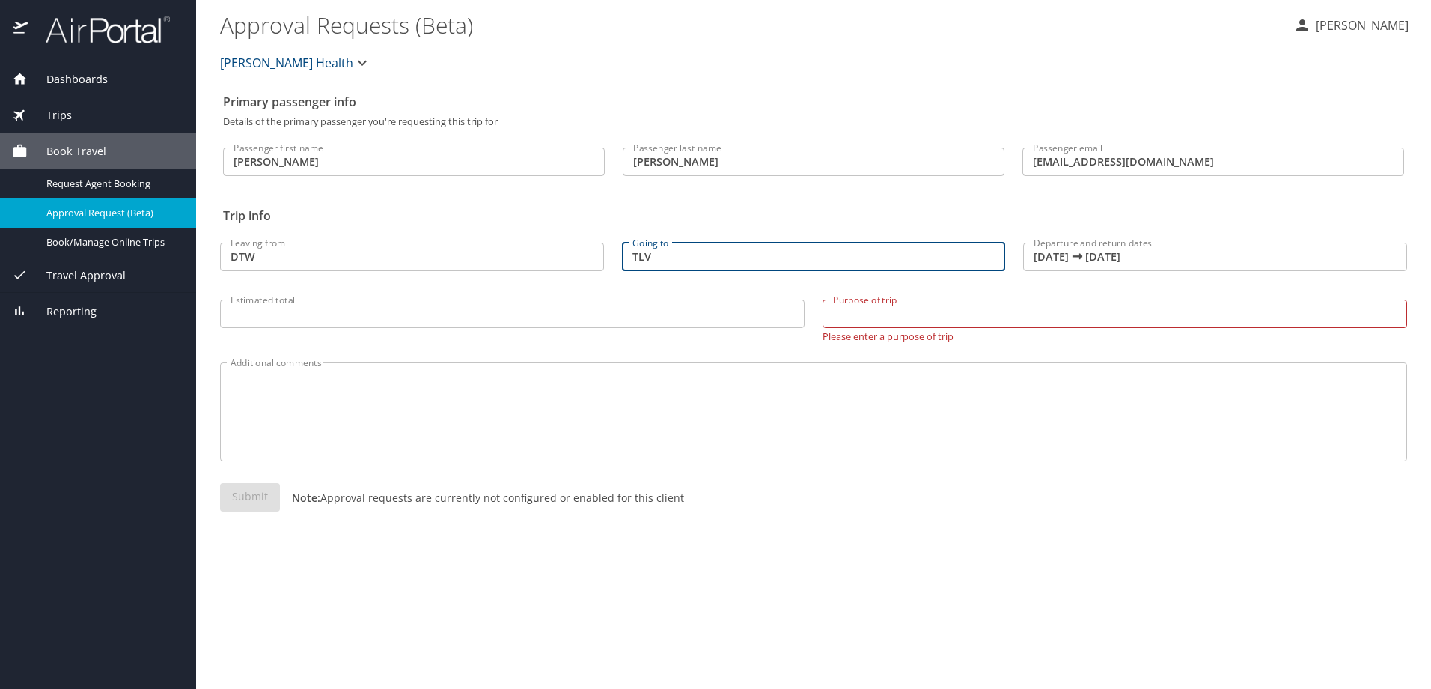
drag, startPoint x: 617, startPoint y: 261, endPoint x: 540, endPoint y: 258, distance: 77.1
click at [540, 258] on div "Leaving from DTW Leaving from Going to TLV Going to Departure and return dates …" at bounding box center [813, 286] width 1205 height 129
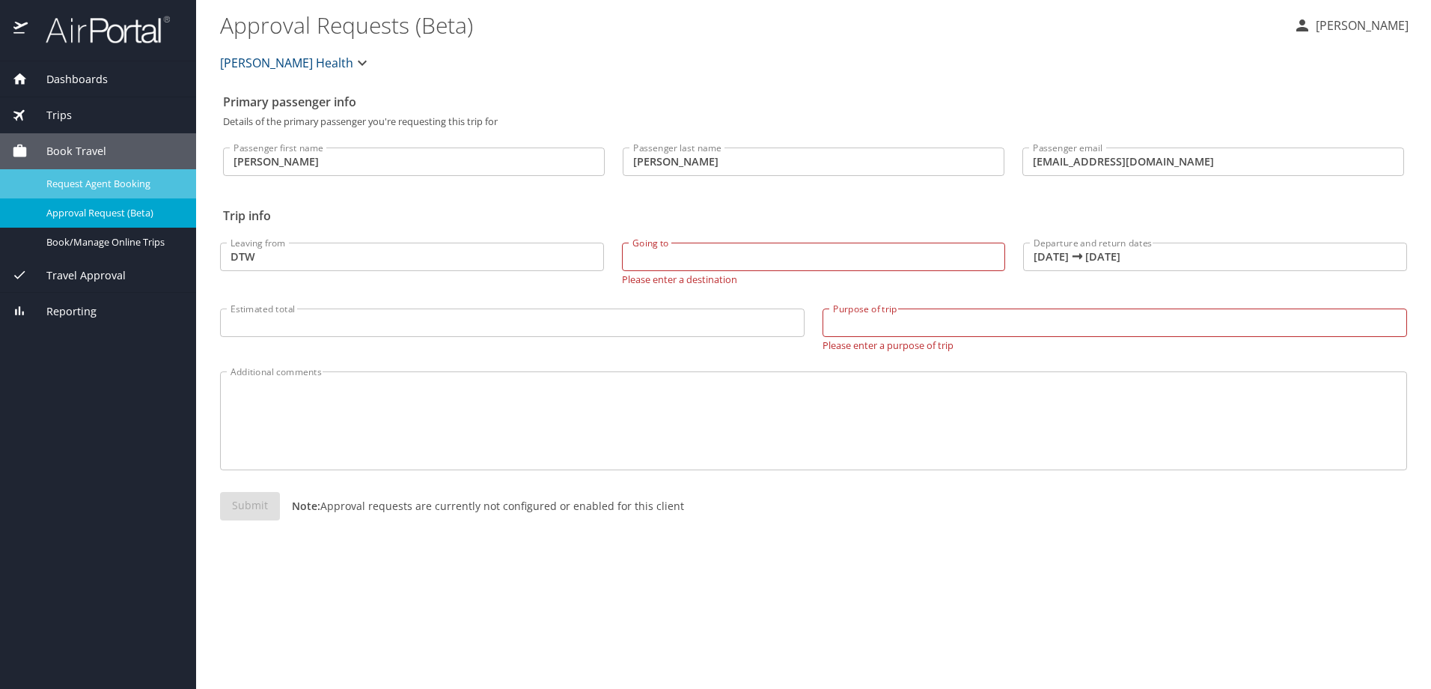
click at [94, 188] on span "Request Agent Booking" at bounding box center [112, 184] width 132 height 14
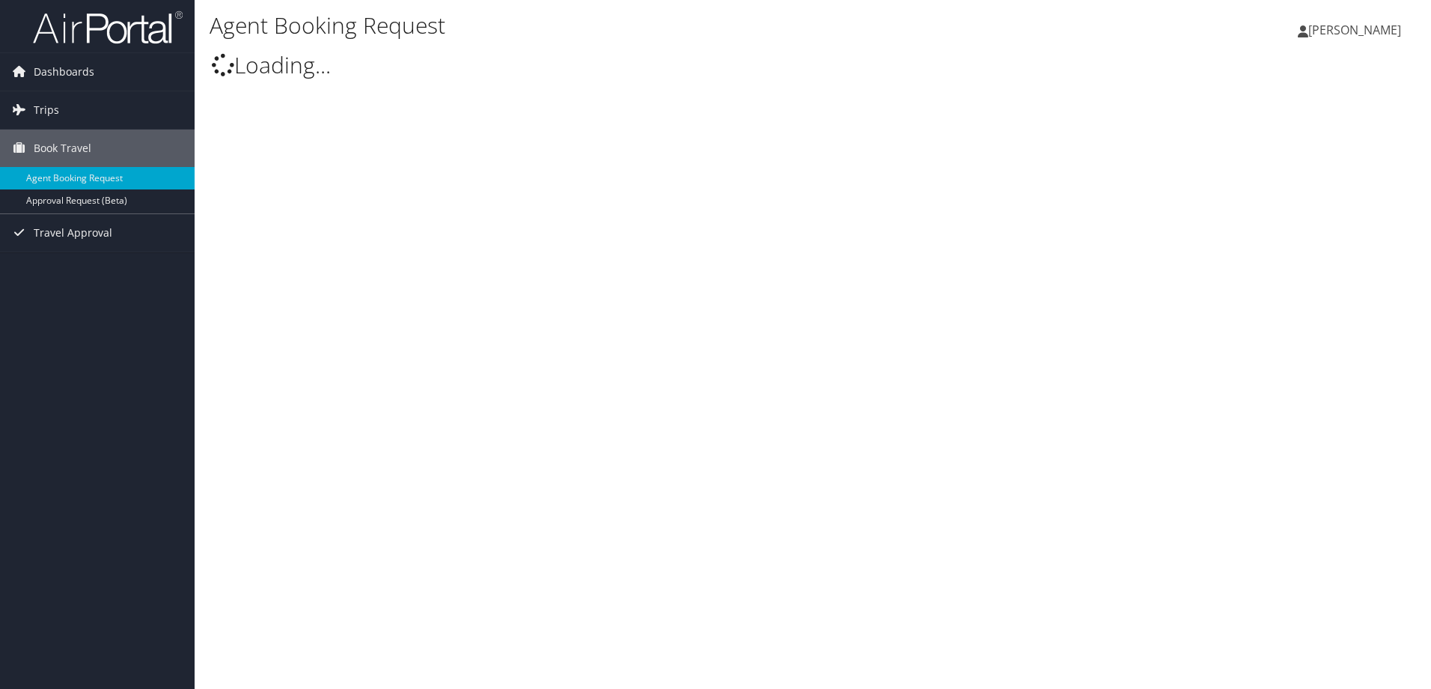
type input "[PERSON_NAME]"
select select "[EMAIL_ADDRESS][DOMAIN_NAME]"
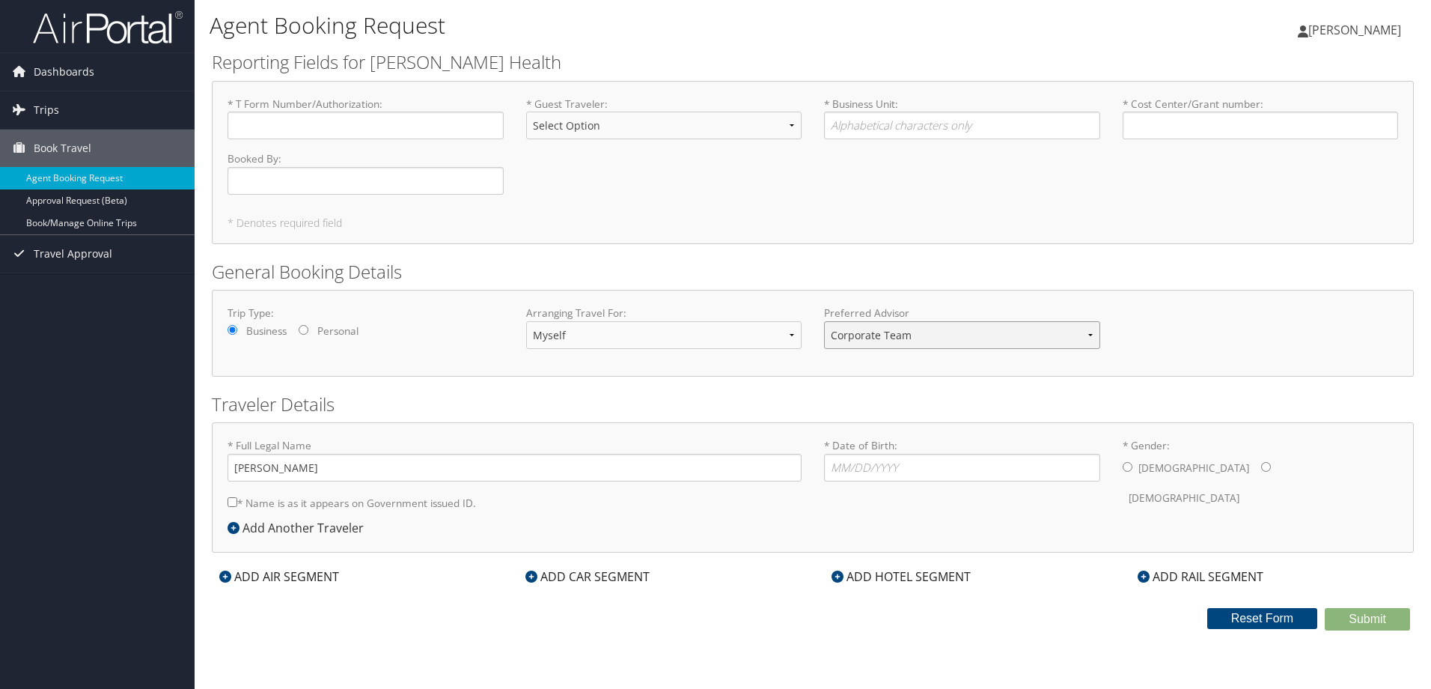
click at [1091, 334] on select "Corporate Team [PERSON_NAME] Advisor Team" at bounding box center [962, 335] width 276 height 28
click at [1188, 317] on div "Trip Type: Business Personal Arranging Travel For: Myself Another Traveler Gues…" at bounding box center [812, 332] width 1193 height 55
click at [326, 120] on input "* T Form Number/Authorization : Required" at bounding box center [366, 126] width 276 height 28
click at [640, 117] on select "Select Option BOARD MEMBER GUEST INTERVIEW PROFILED RELOCATION" at bounding box center [664, 126] width 276 height 28
drag, startPoint x: 873, startPoint y: 128, endPoint x: 866, endPoint y: 118, distance: 12.3
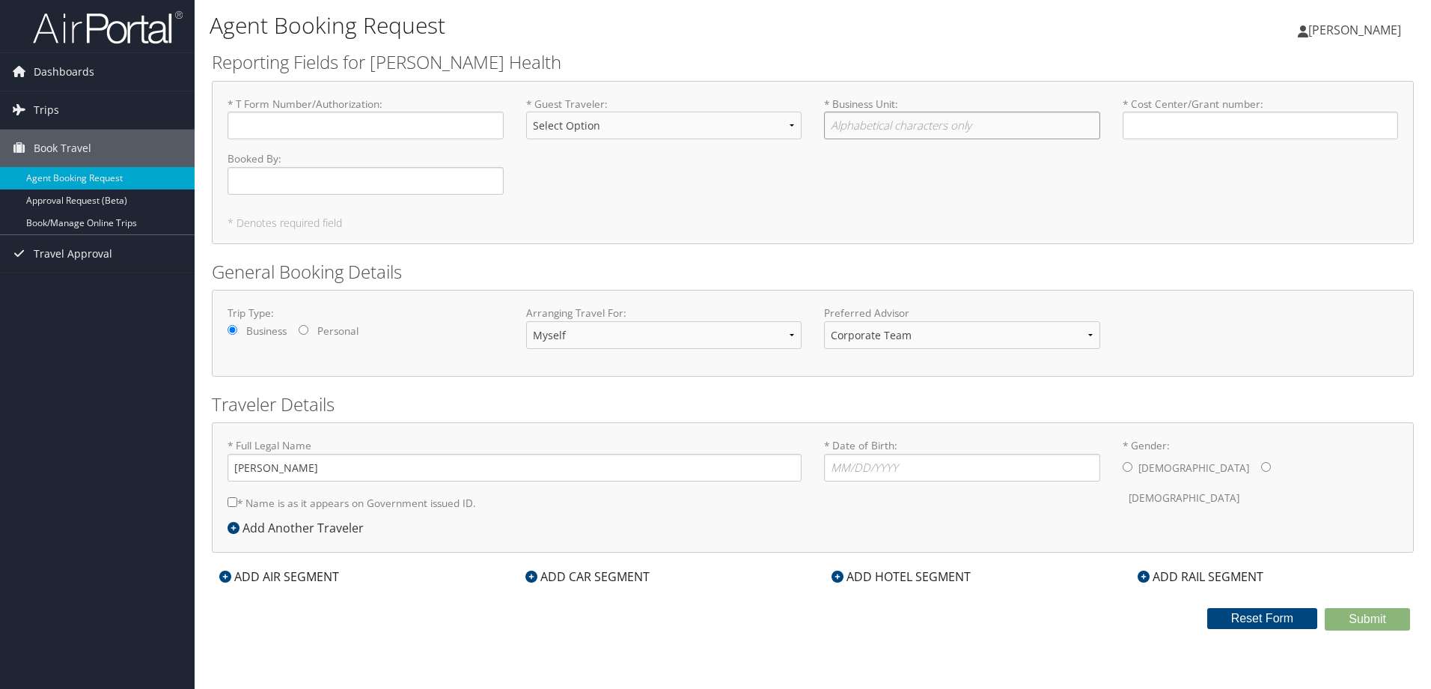
click at [872, 126] on input "* Business Unit : Required" at bounding box center [962, 126] width 276 height 28
click at [1204, 121] on input "* Cost Center/Grant number : Required" at bounding box center [1261, 126] width 276 height 28
click at [328, 180] on input "Booked By : Required" at bounding box center [366, 181] width 276 height 28
click at [80, 226] on link "Book/Manage Online Trips" at bounding box center [97, 223] width 195 height 22
click at [41, 112] on span "Trips" at bounding box center [46, 109] width 25 height 37
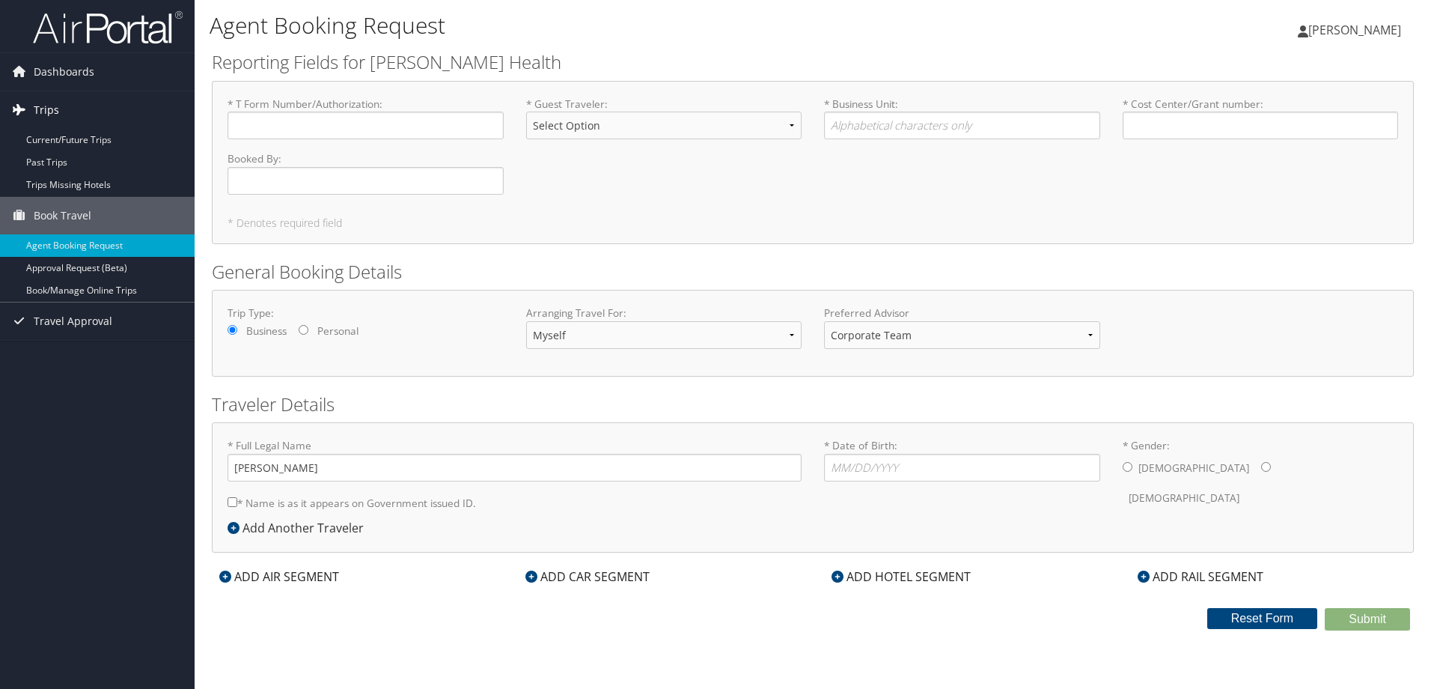
click at [34, 116] on span "Trips" at bounding box center [46, 109] width 25 height 37
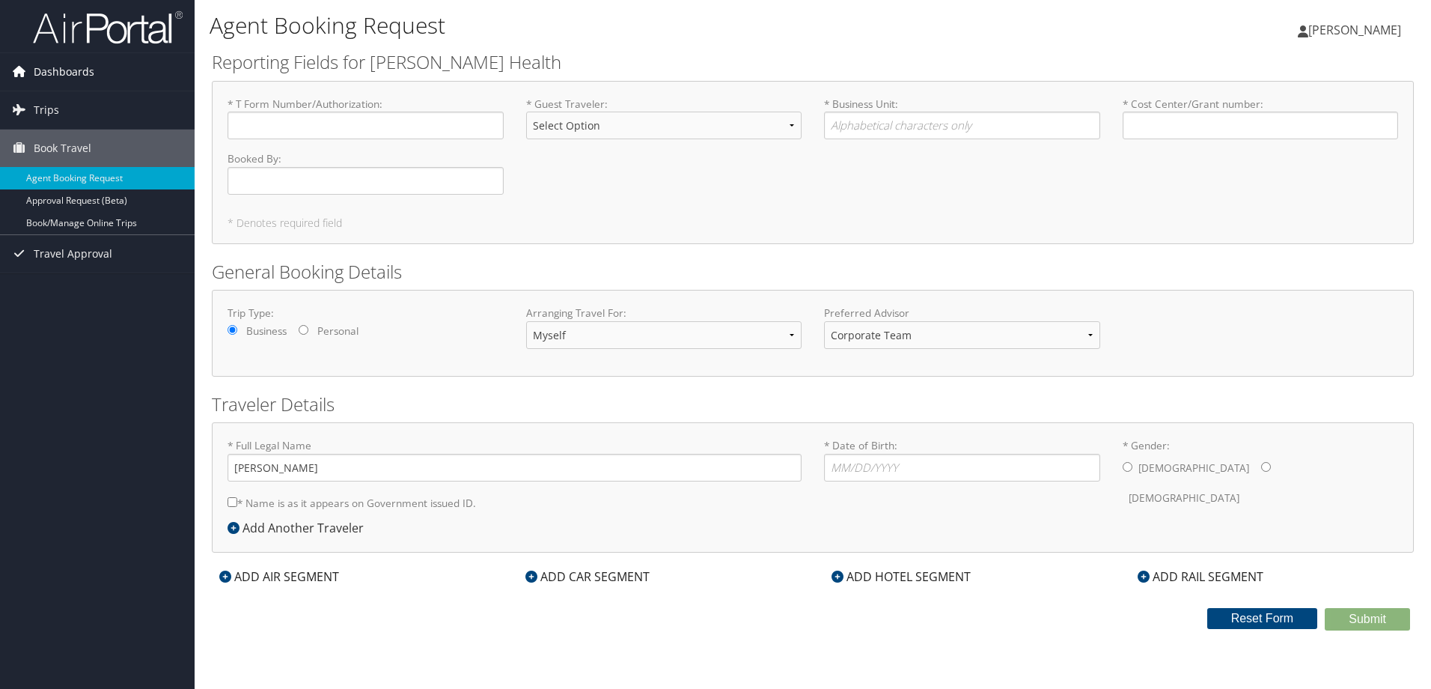
click at [54, 78] on span "Dashboards" at bounding box center [64, 71] width 61 height 37
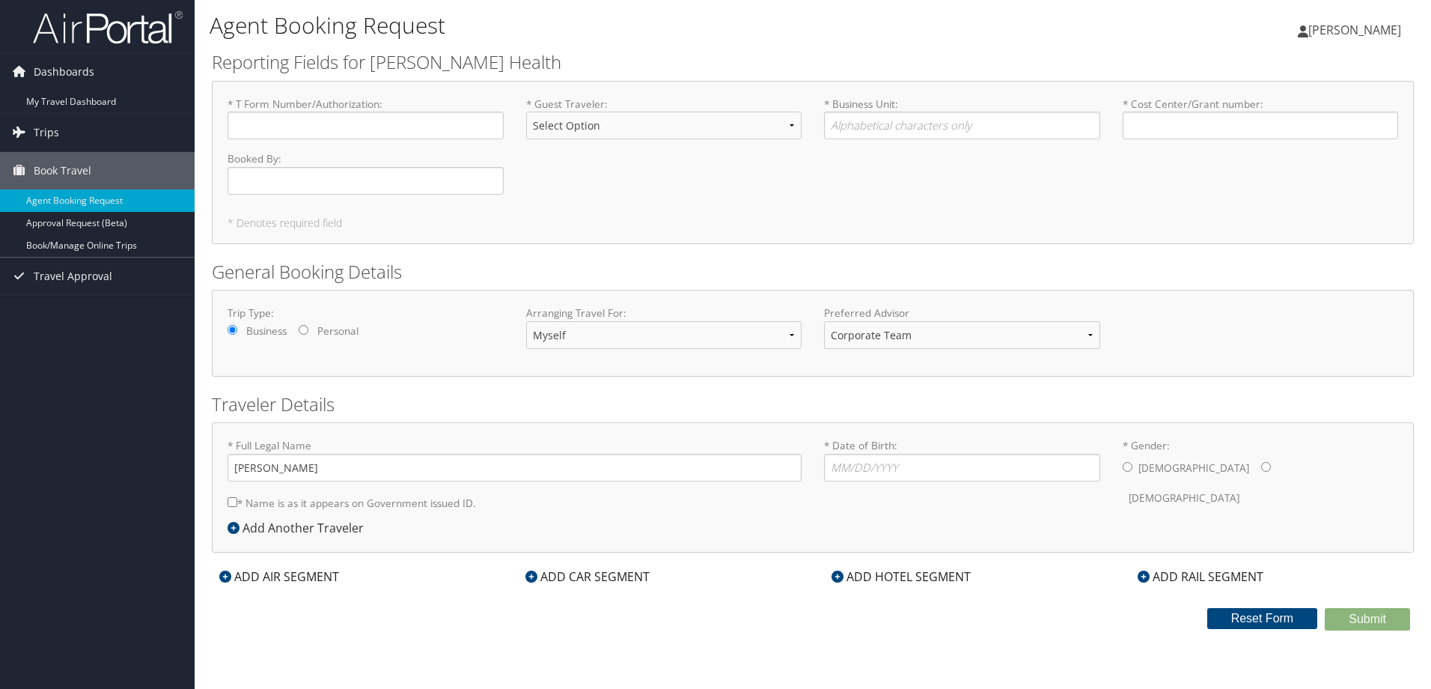
click at [76, 36] on img at bounding box center [108, 27] width 150 height 35
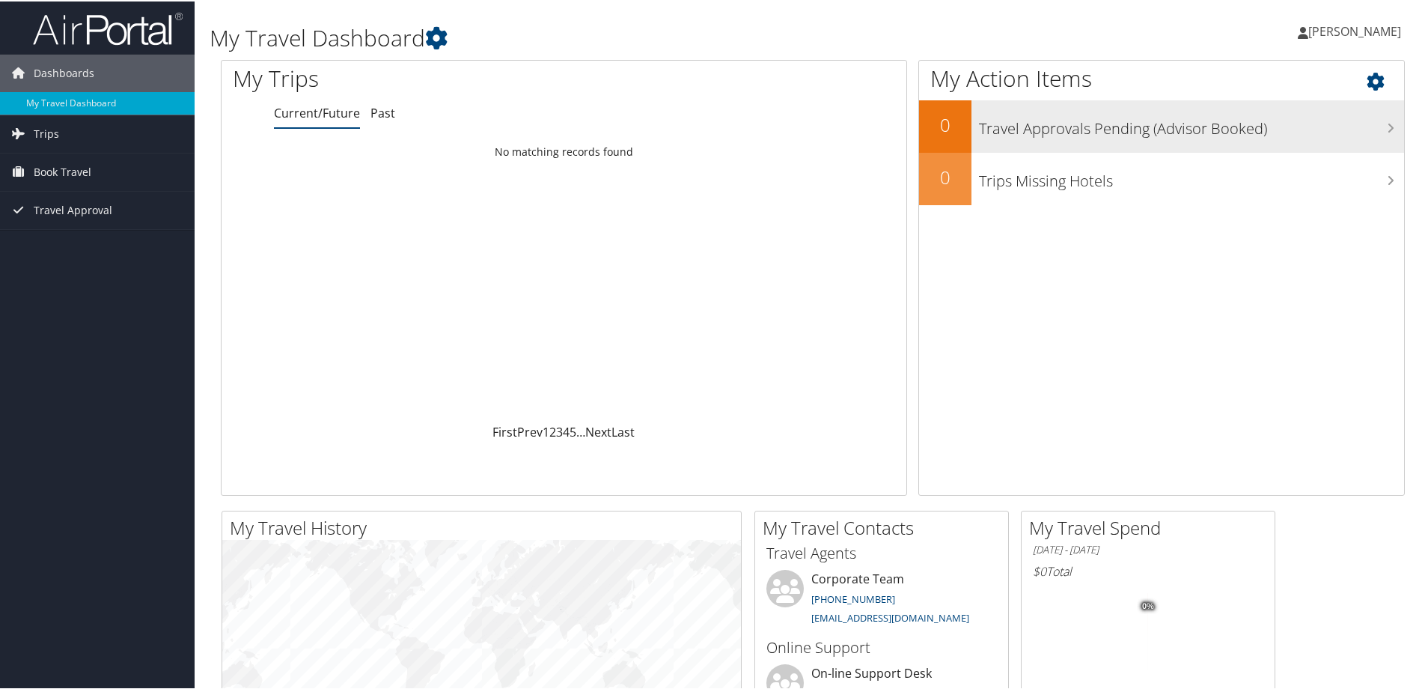
click at [1262, 132] on h3 "Travel Approvals Pending (Advisor Booked)" at bounding box center [1191, 123] width 425 height 28
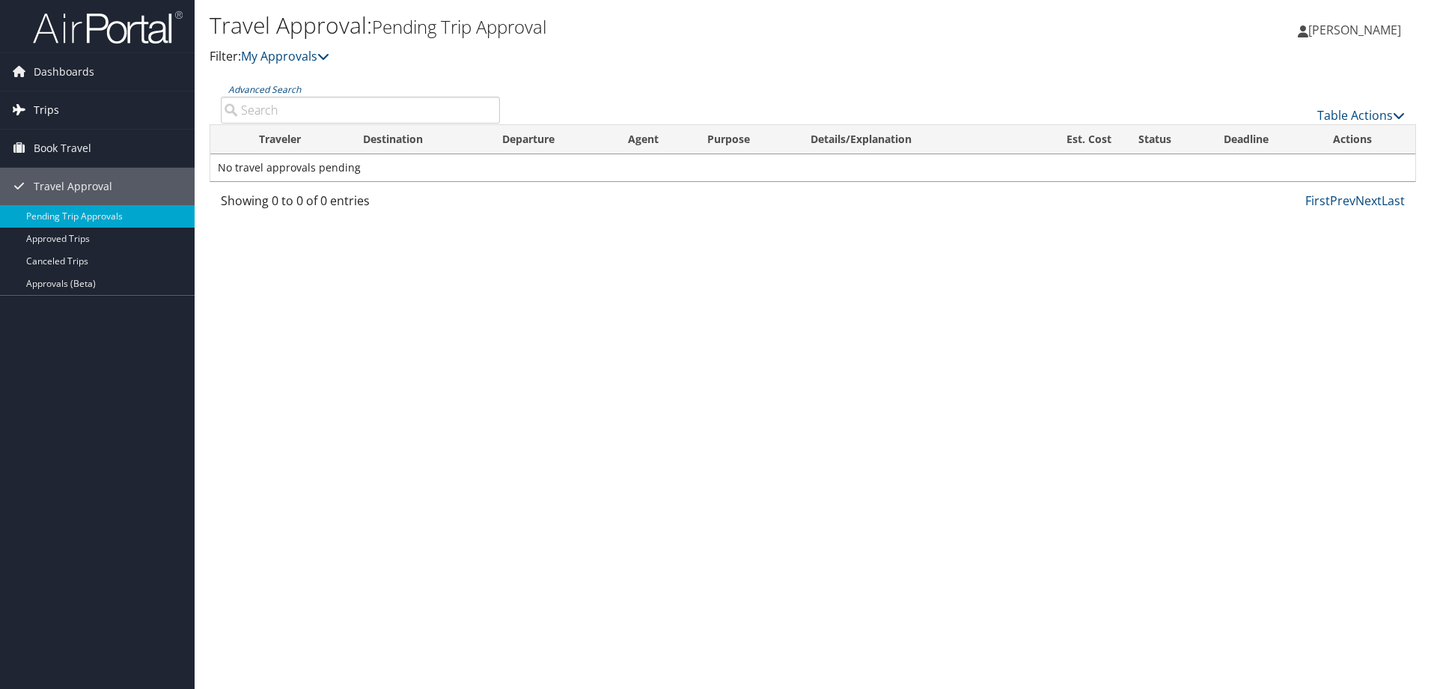
click at [34, 113] on span "Trips" at bounding box center [46, 109] width 25 height 37
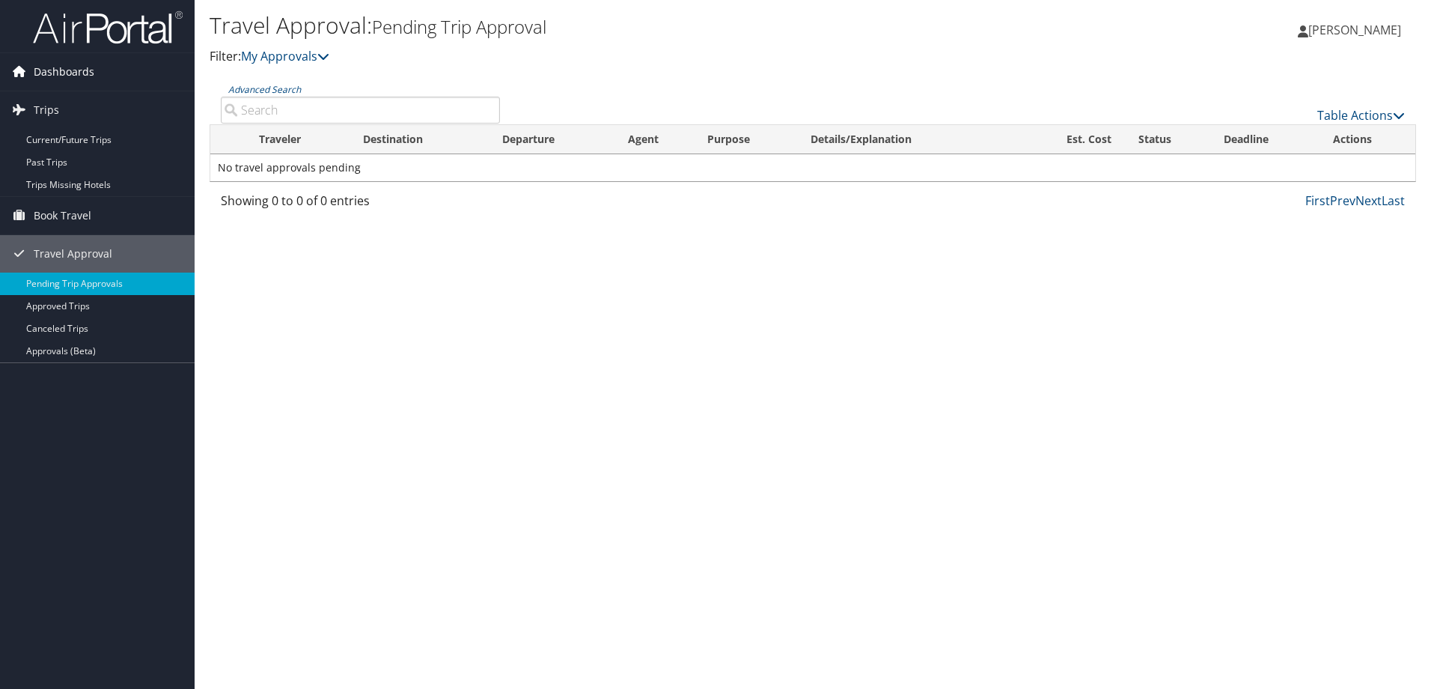
click at [59, 73] on span "Dashboards" at bounding box center [64, 71] width 61 height 37
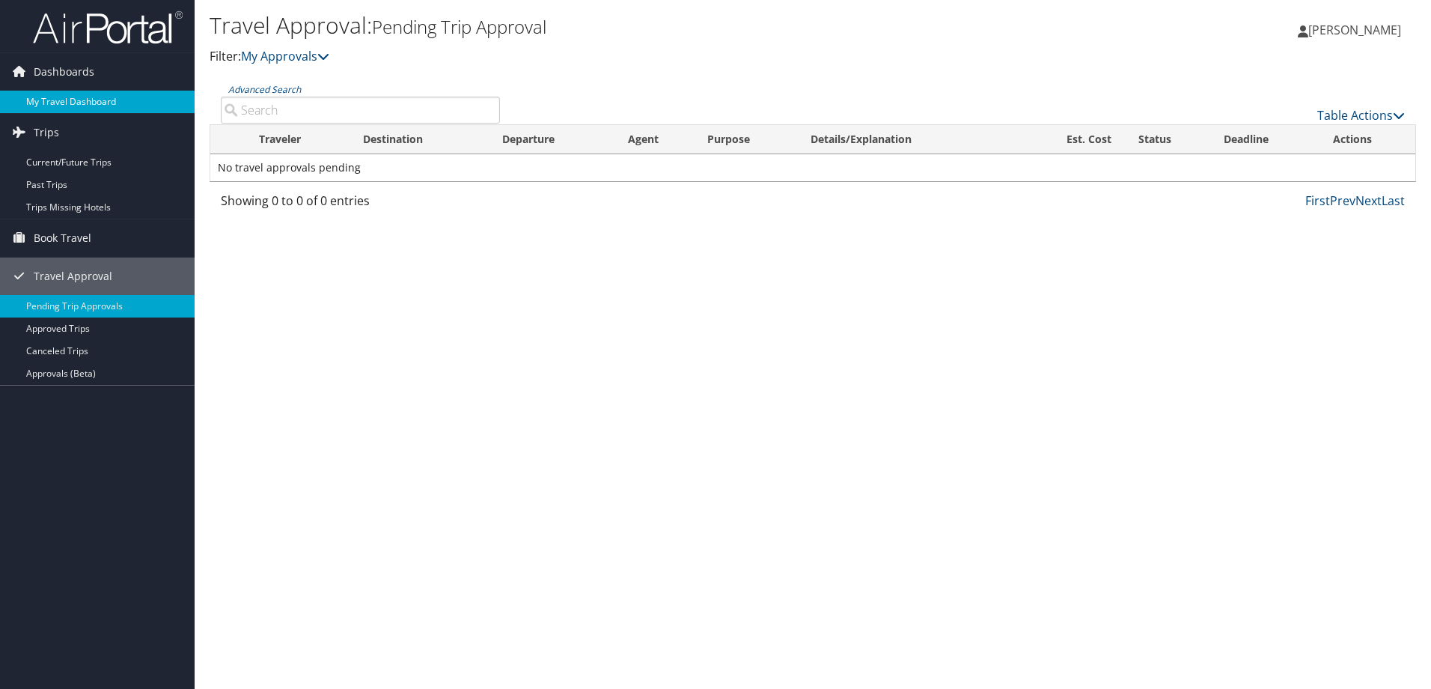
click at [44, 110] on link "My Travel Dashboard" at bounding box center [97, 102] width 195 height 22
